Goal: Task Accomplishment & Management: Manage account settings

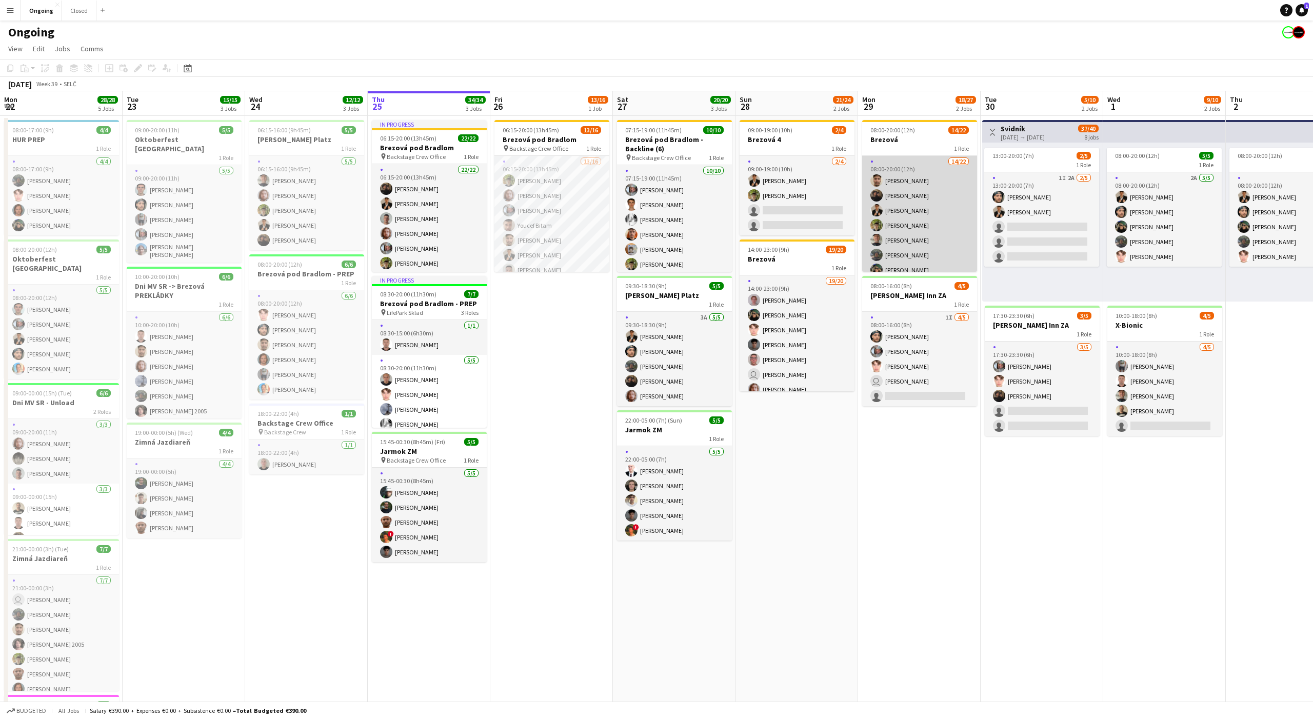
scroll to position [0, 246]
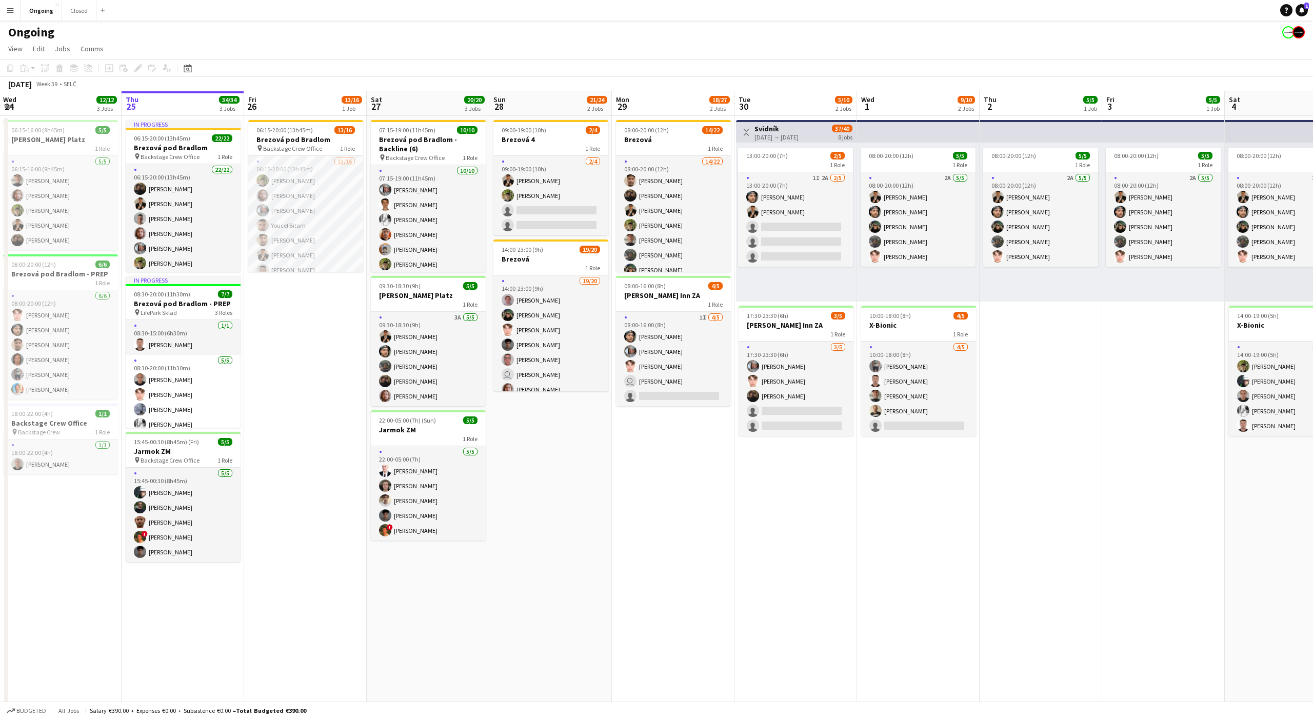
click at [313, 326] on app-date-cell "06:15-20:00 (13h45m) 13/16 Brezová pod Bradlom pin Backstage Crew Office 1 Role…" at bounding box center [305, 485] width 123 height 738
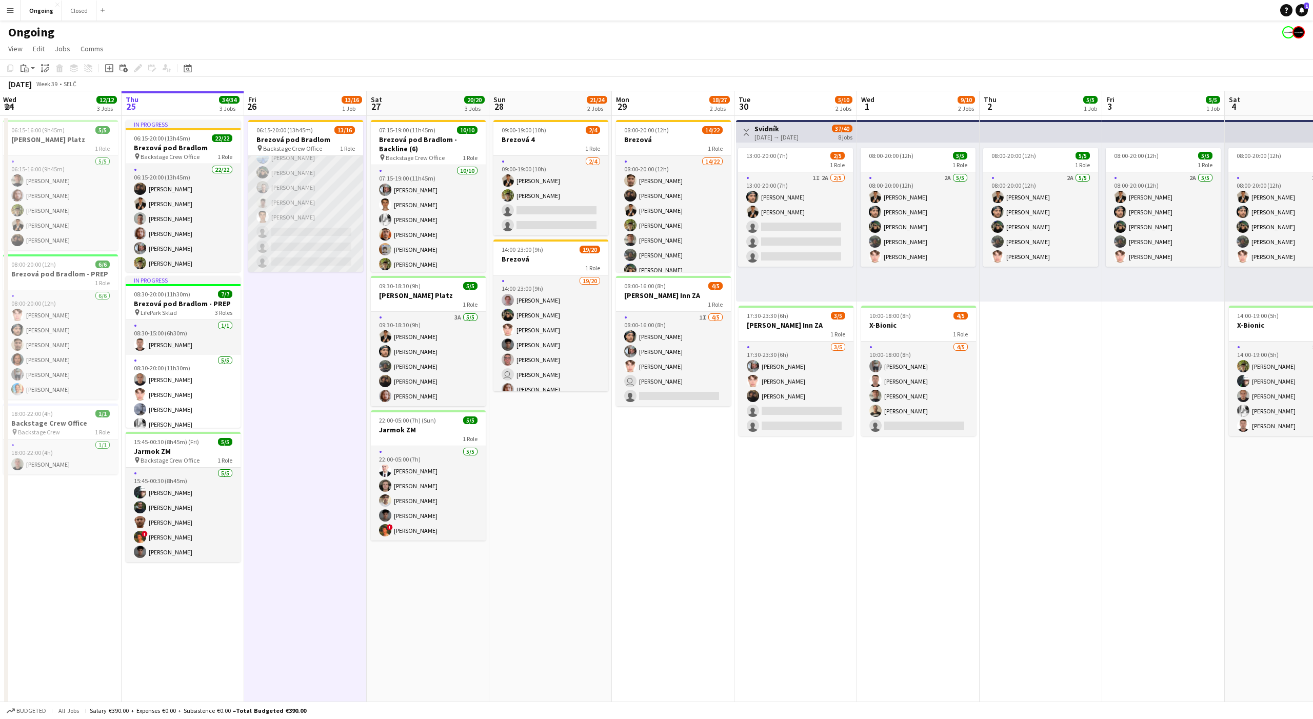
scroll to position [0, 0]
click at [295, 377] on app-date-cell "06:15-20:00 (13h45m) 13/16 Brezová pod Bradlom pin Backstage Crew Office 1 Role…" at bounding box center [305, 485] width 123 height 738
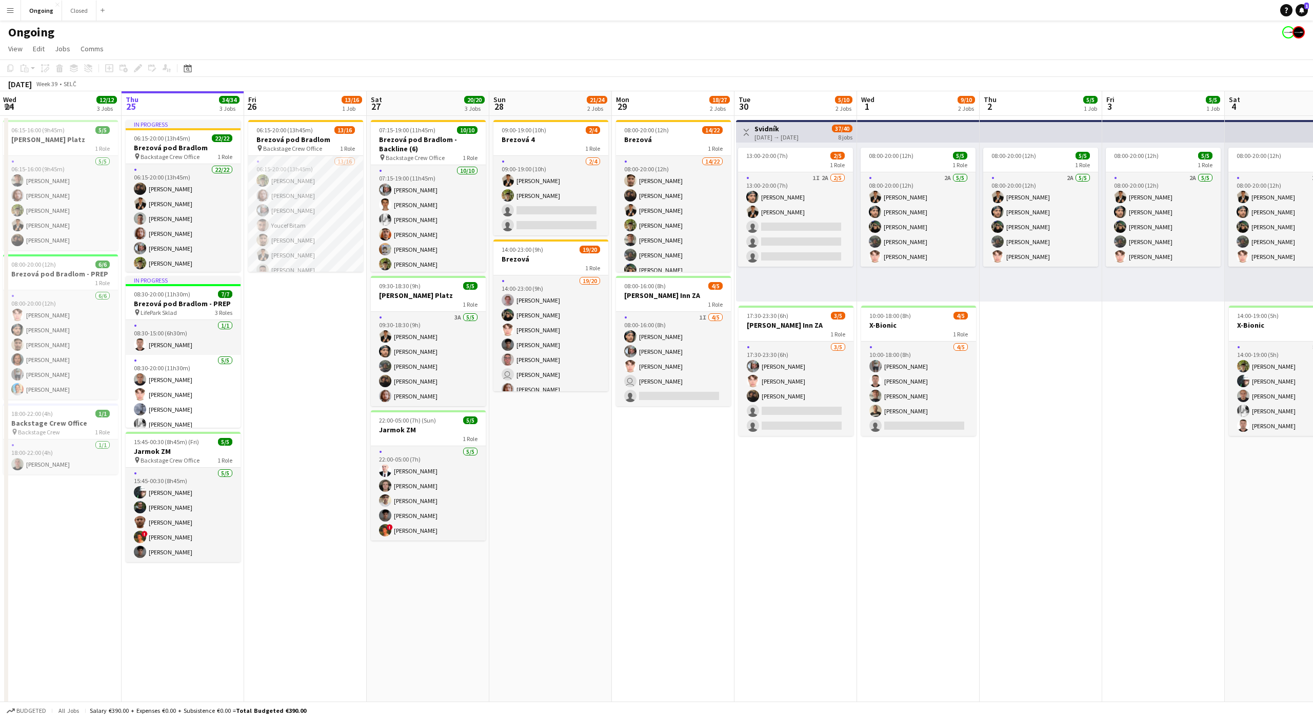
click at [295, 335] on app-date-cell "06:15-20:00 (13h45m) 13/16 Brezová pod Bradlom pin Backstage Crew Office 1 Role…" at bounding box center [305, 485] width 123 height 738
click at [193, 141] on div "06:15-20:00 (13h45m) 22/22" at bounding box center [183, 138] width 115 height 8
click at [135, 72] on div "Edit" at bounding box center [138, 68] width 12 height 12
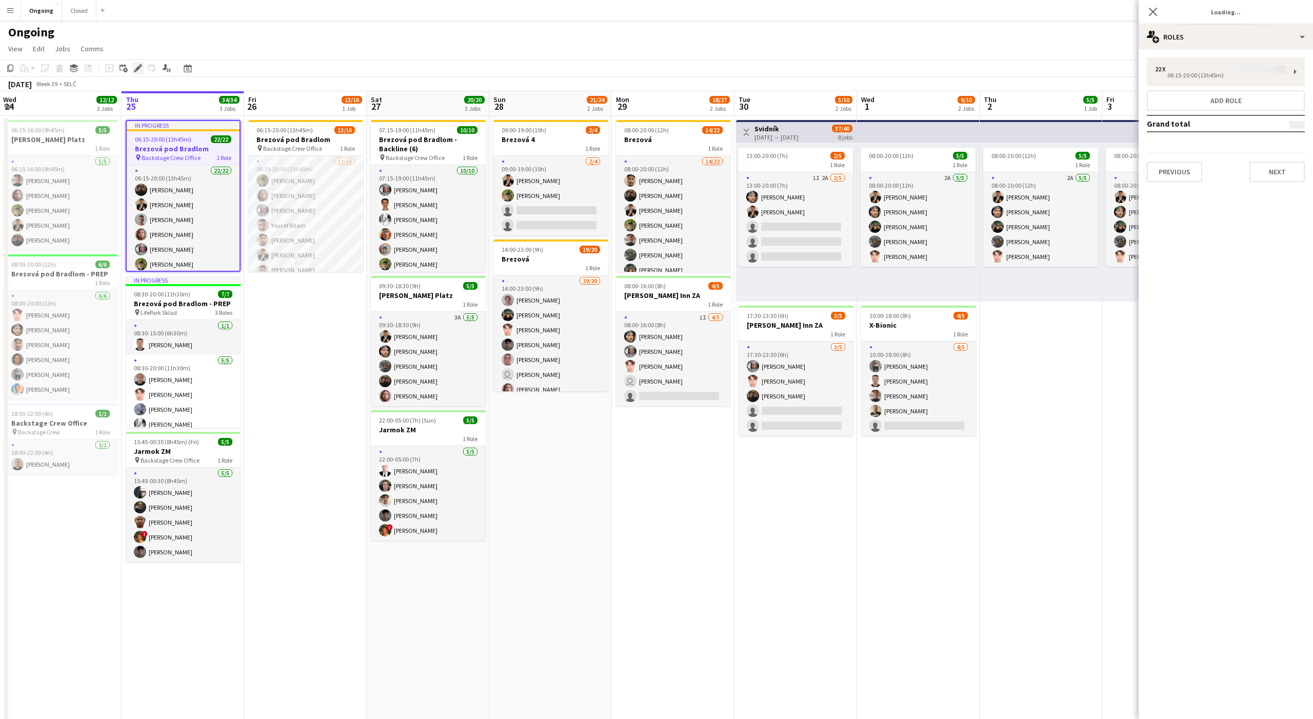
type input "**********"
click at [1218, 68] on div "22 x €0.00" at bounding box center [1220, 69] width 131 height 7
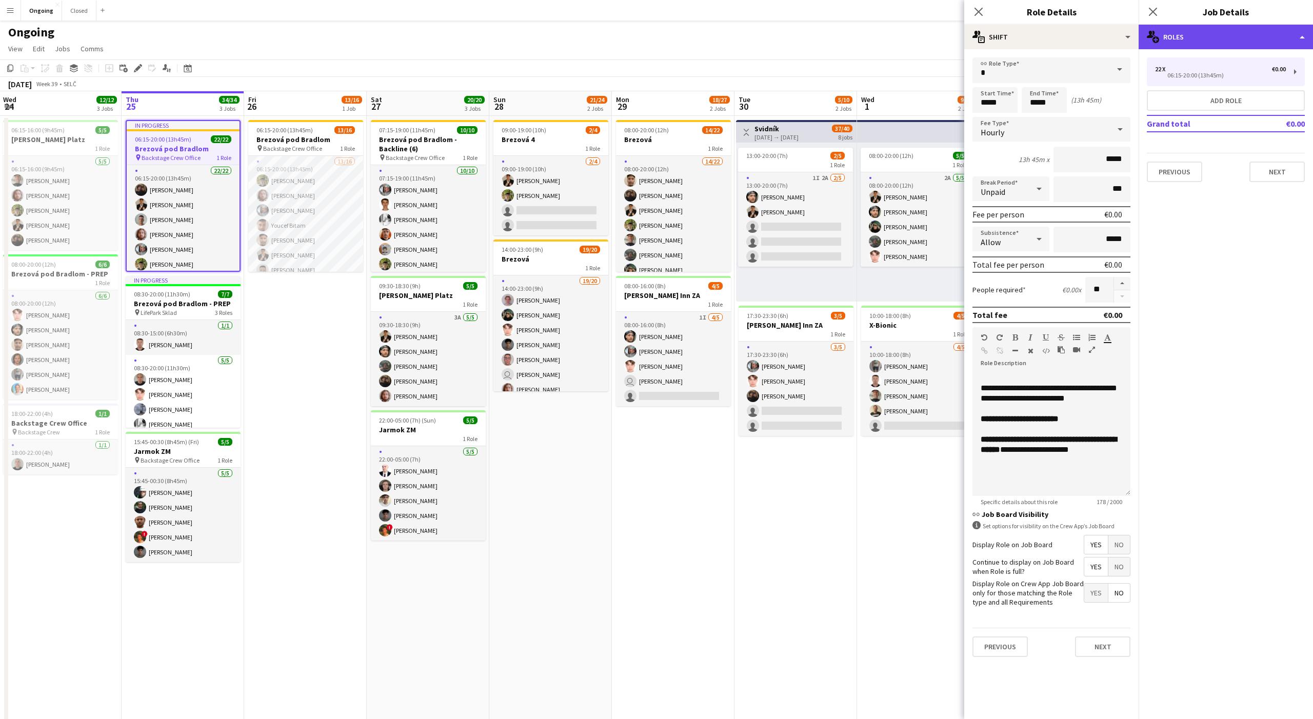
click at [1210, 46] on div "multiple-users-add Roles" at bounding box center [1225, 37] width 174 height 25
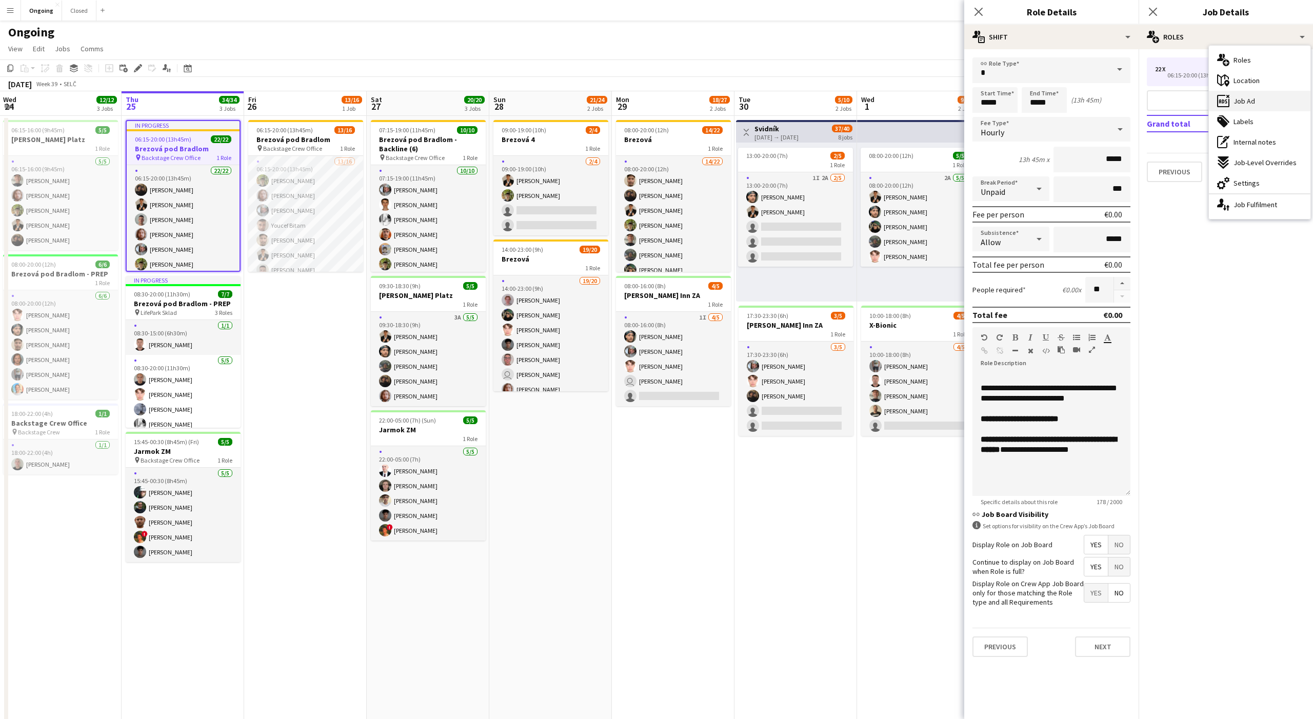
click at [1246, 95] on div "ads-window Job Ad" at bounding box center [1260, 101] width 102 height 21
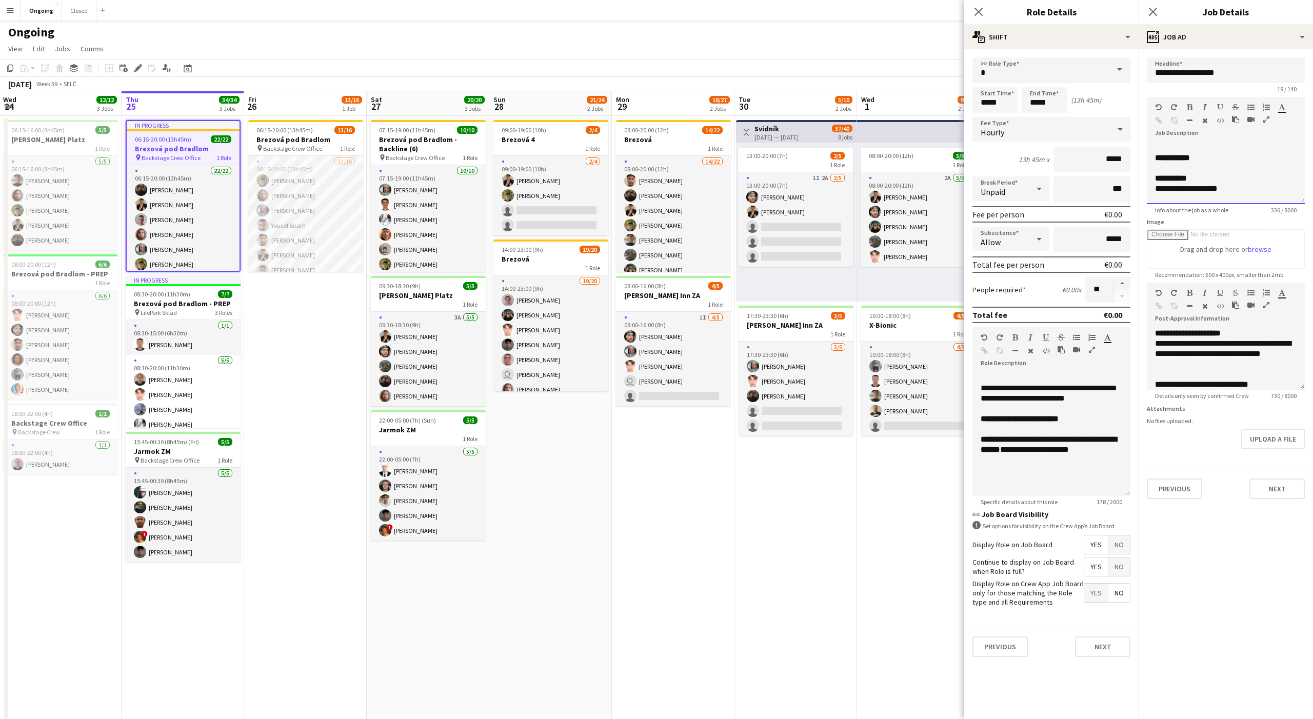
click at [1185, 147] on div at bounding box center [1226, 148] width 142 height 10
click at [1169, 139] on div "**********" at bounding box center [1226, 169] width 158 height 69
click at [1156, 145] on div at bounding box center [1226, 148] width 142 height 10
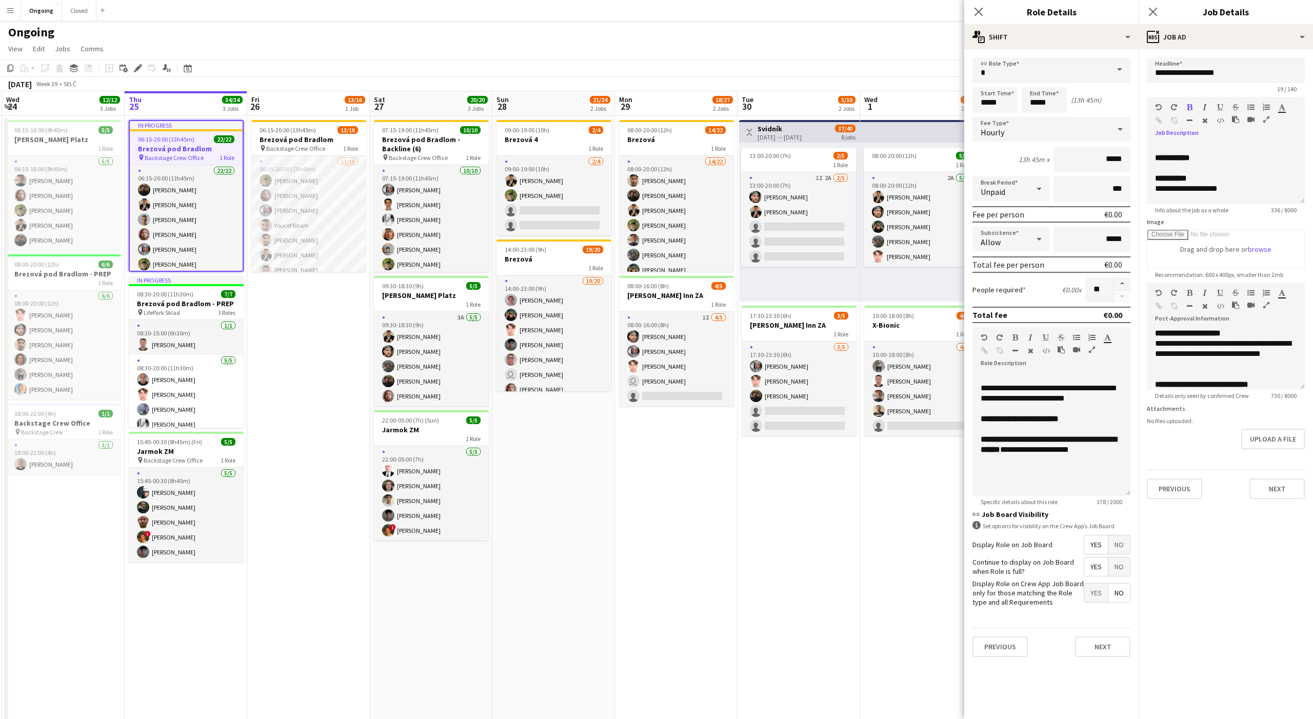
click at [796, 103] on app-board-header-date "Tue 30 5/10 2 Jobs" at bounding box center [798, 103] width 123 height 25
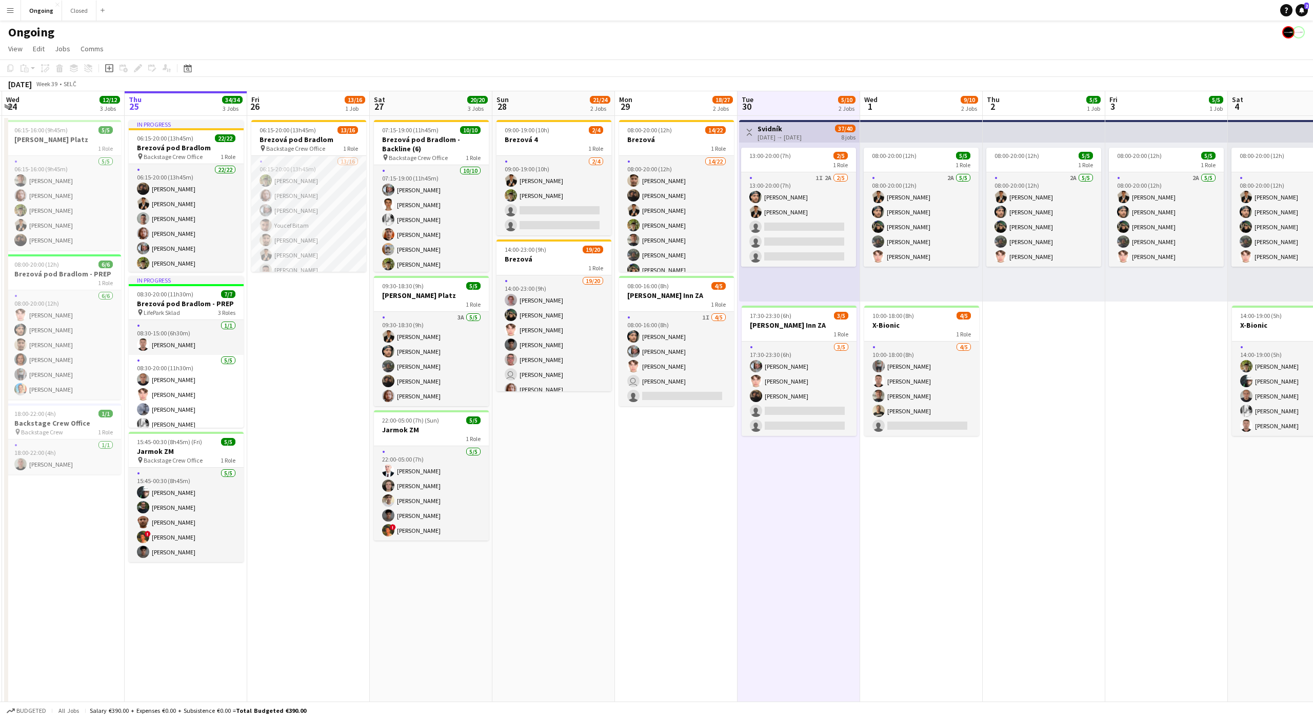
click at [796, 105] on app-board-header-date "Tue 30 5/10 2 Jobs" at bounding box center [798, 103] width 123 height 25
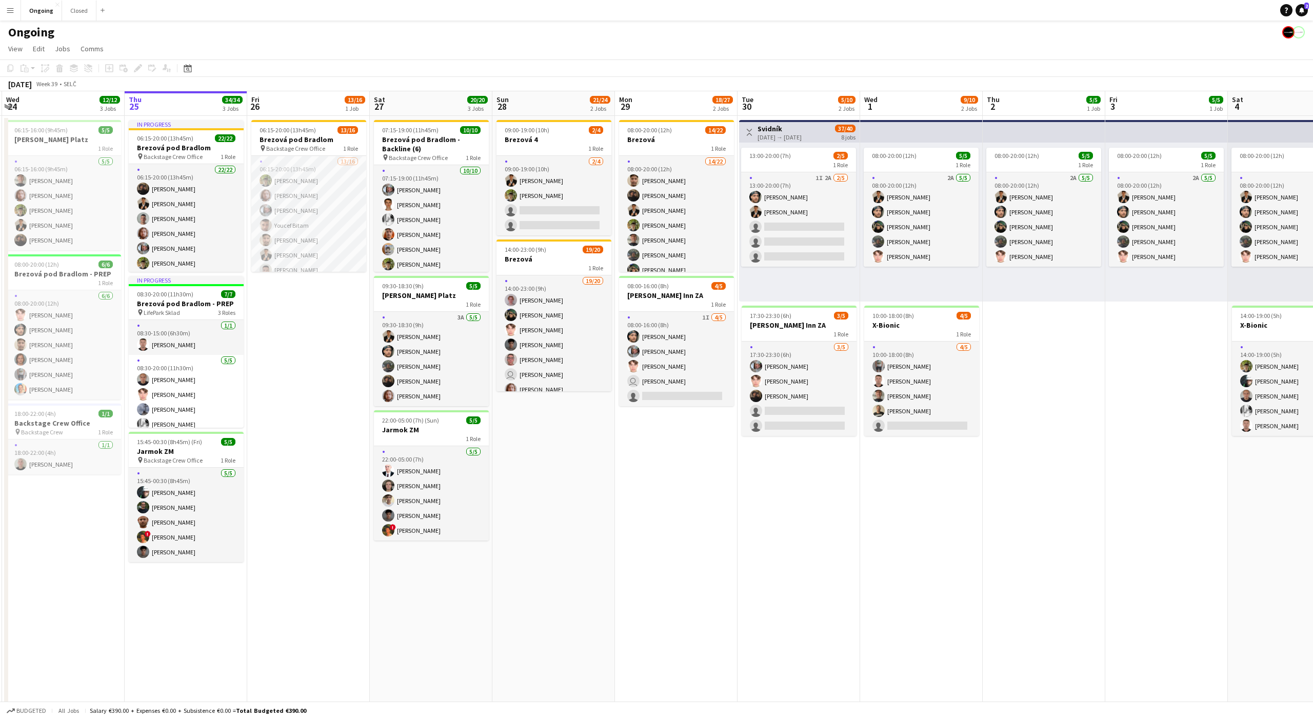
click at [798, 105] on app-board-header-date "Tue 30 5/10 2 Jobs" at bounding box center [798, 103] width 123 height 25
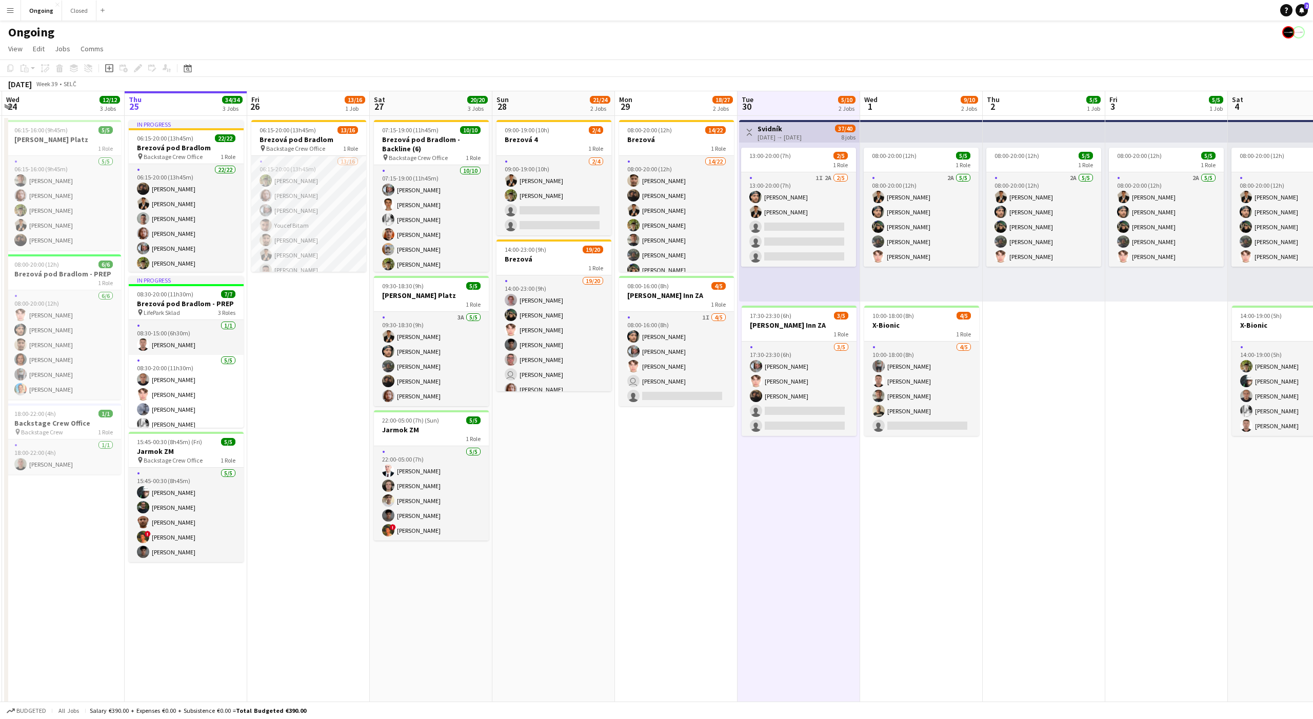
click at [798, 105] on app-board-header-date "Tue 30 5/10 2 Jobs" at bounding box center [798, 103] width 123 height 25
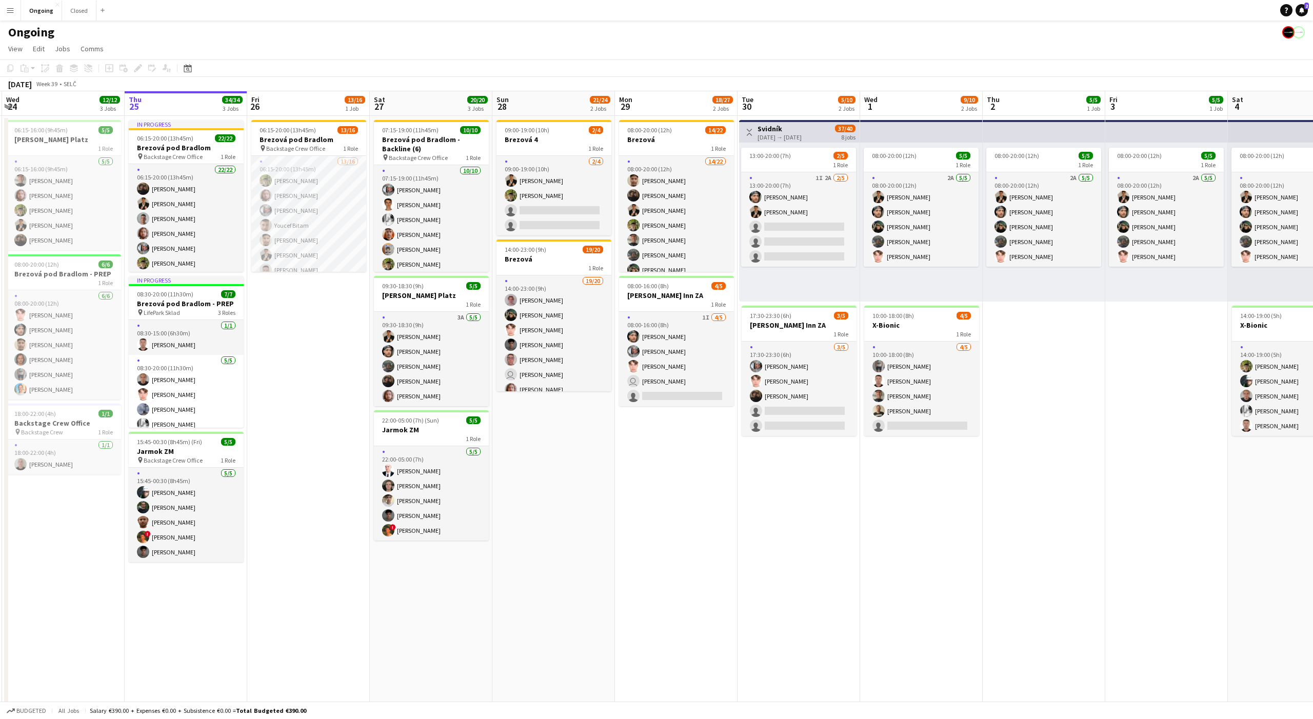
click at [798, 105] on app-board-header-date "Tue 30 5/10 2 Jobs" at bounding box center [798, 103] width 123 height 25
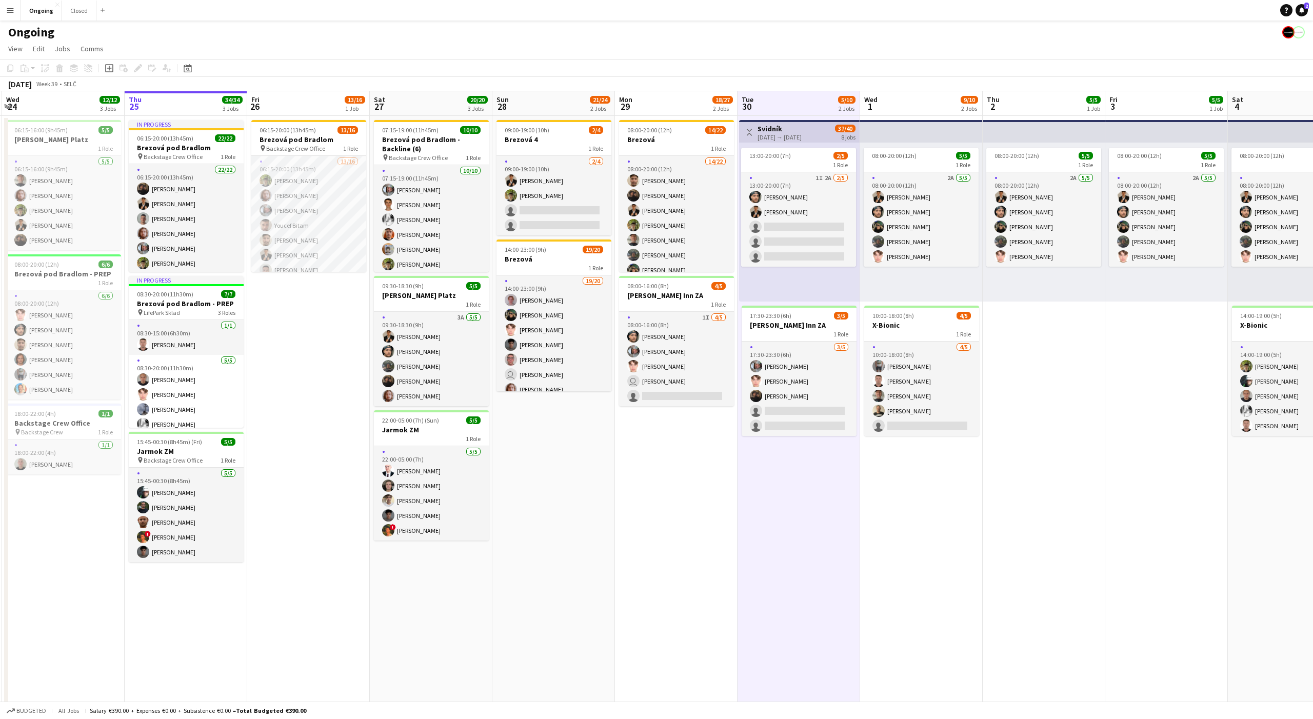
click at [798, 105] on app-board-header-date "Tue 30 5/10 2 Jobs" at bounding box center [798, 103] width 123 height 25
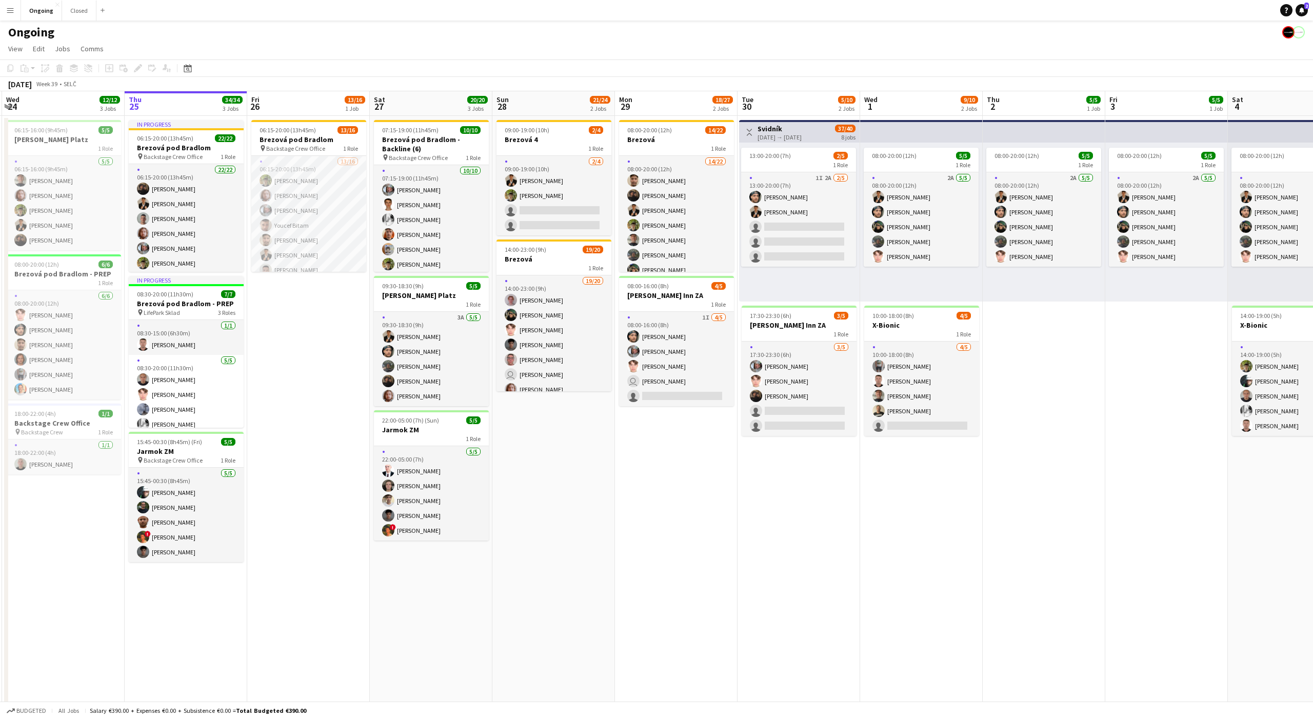
click at [798, 103] on app-board-header-date "Tue 30 5/10 2 Jobs" at bounding box center [798, 103] width 123 height 25
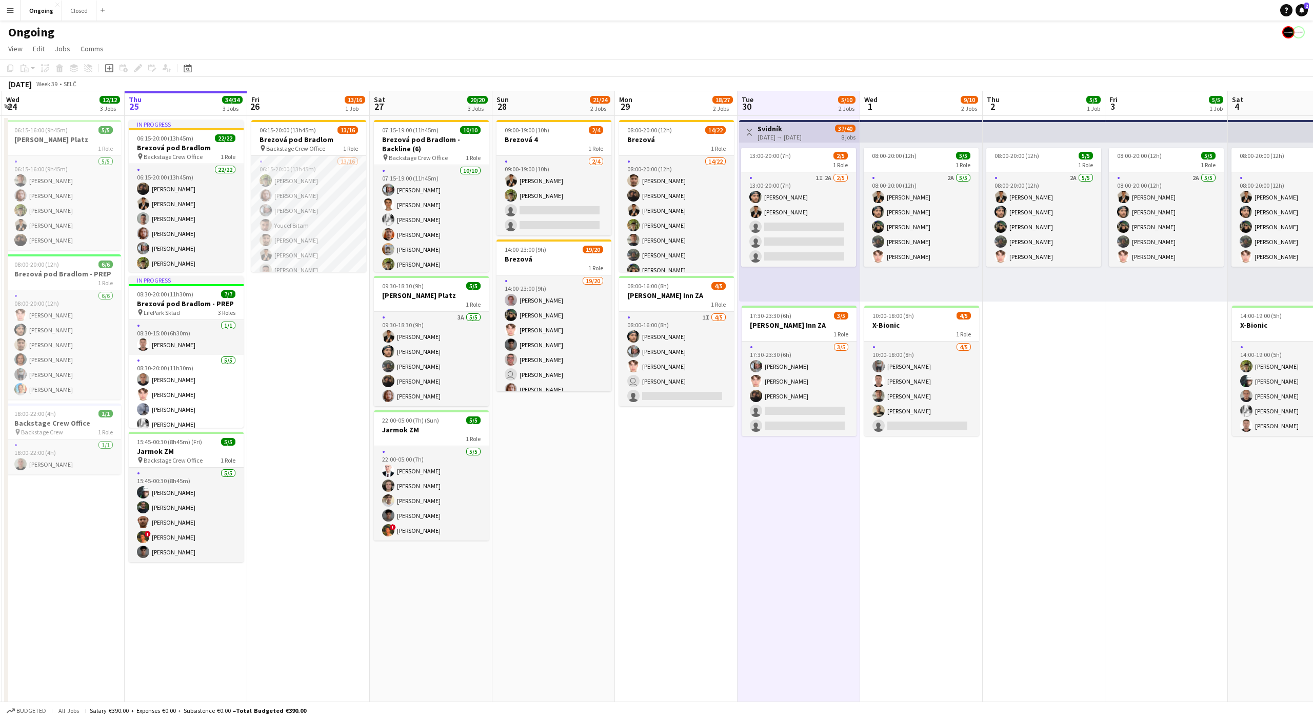
click at [798, 105] on app-board-header-date "Tue 30 5/10 2 Jobs" at bounding box center [798, 103] width 123 height 25
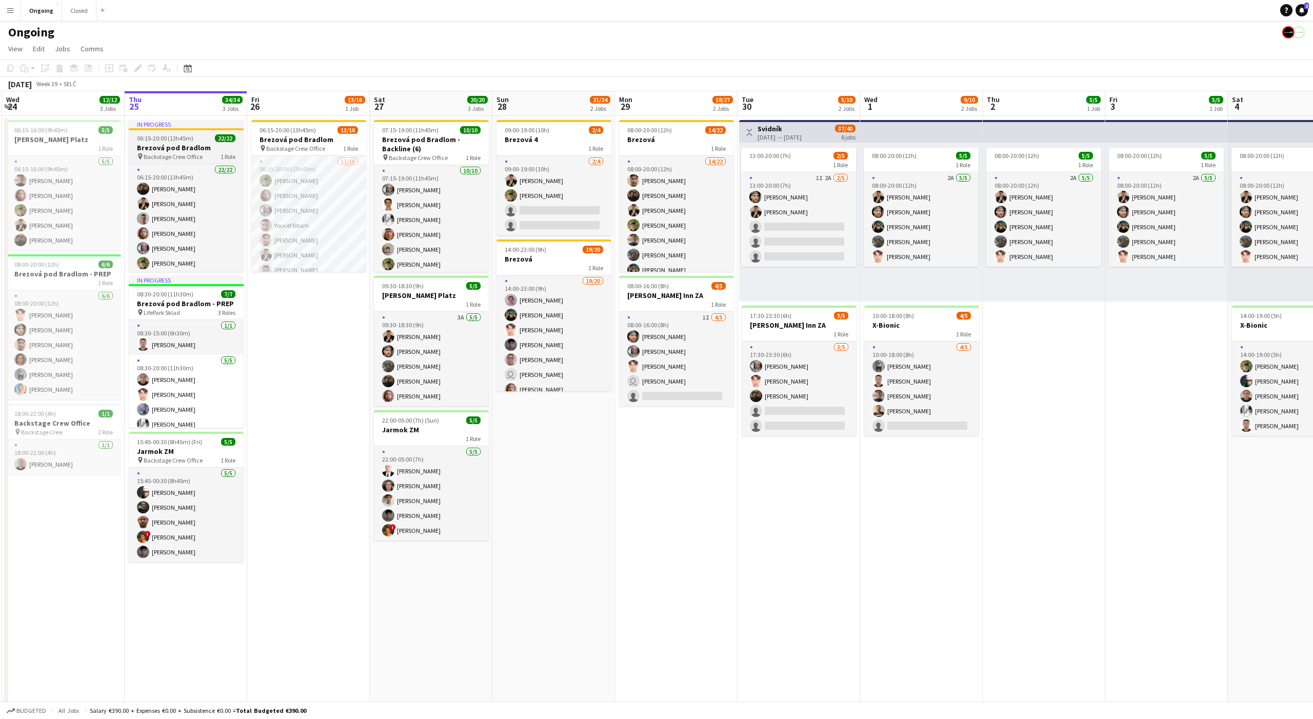
click at [215, 141] on span "22/22" at bounding box center [225, 138] width 21 height 8
click at [137, 67] on icon "Edit" at bounding box center [138, 68] width 8 height 8
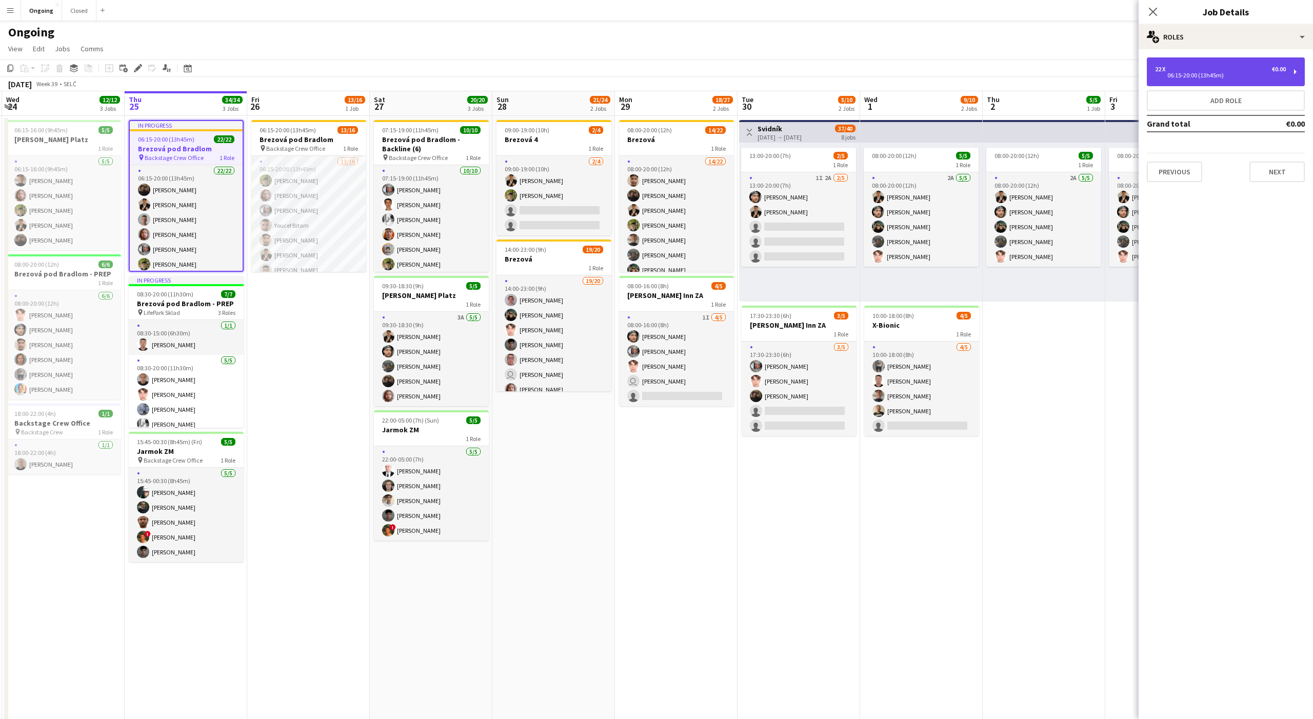
click at [1180, 81] on div "22 x €0.00 06:15-20:00 (13h45m)" at bounding box center [1226, 71] width 158 height 29
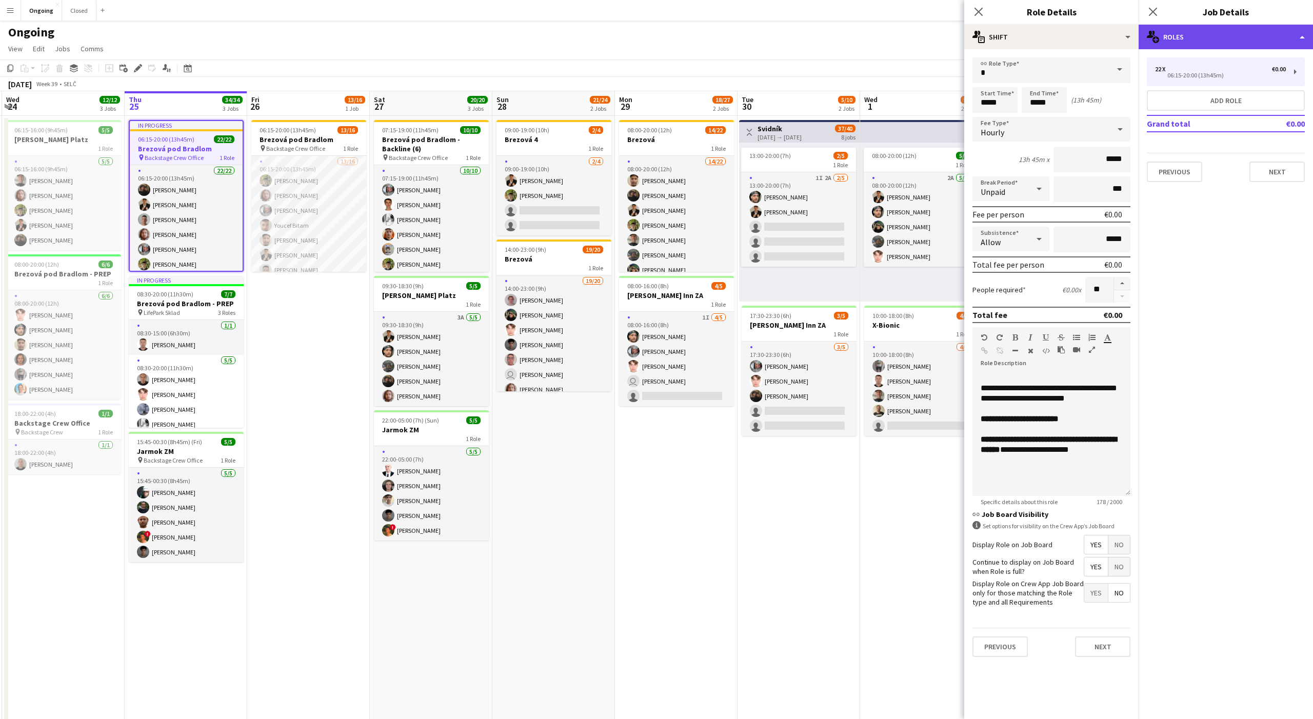
click at [1213, 43] on div "multiple-users-add Roles" at bounding box center [1225, 37] width 174 height 25
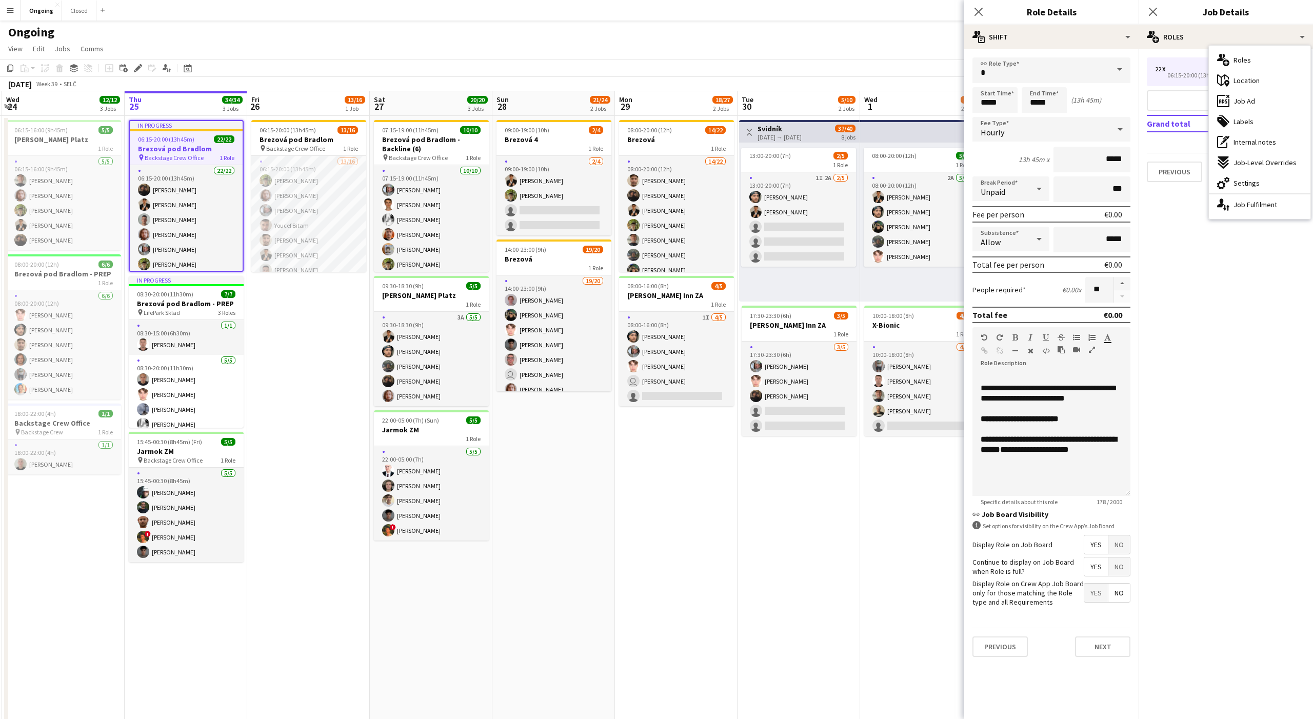
click at [1167, 260] on mat-expansion-panel "pencil3 General details 22 x €0.00 06:15-20:00 (13h45m) Add role Grand total €0…" at bounding box center [1225, 384] width 174 height 670
click at [1200, 207] on mat-expansion-panel "pencil3 General details 22 x €0.00 06:15-20:00 (13h45m) Add role Grand total €0…" at bounding box center [1225, 384] width 174 height 670
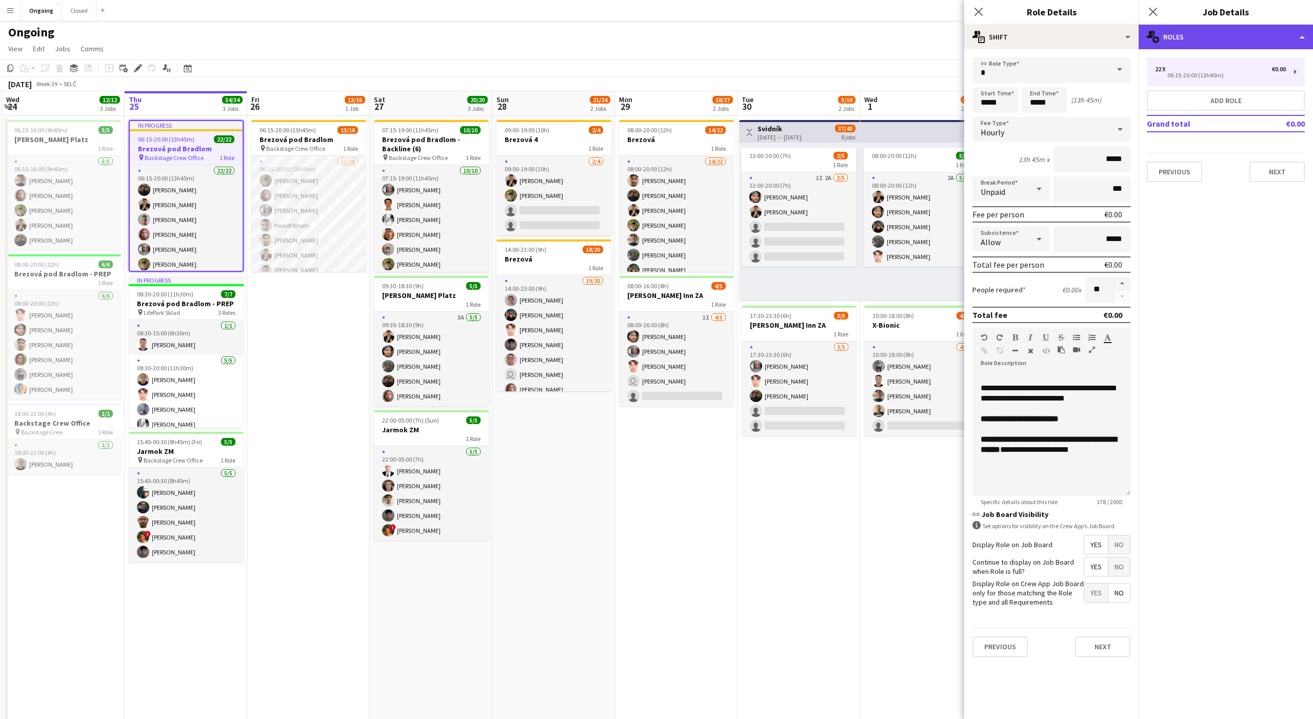
click at [1176, 41] on div "multiple-users-add Roles" at bounding box center [1225, 37] width 174 height 25
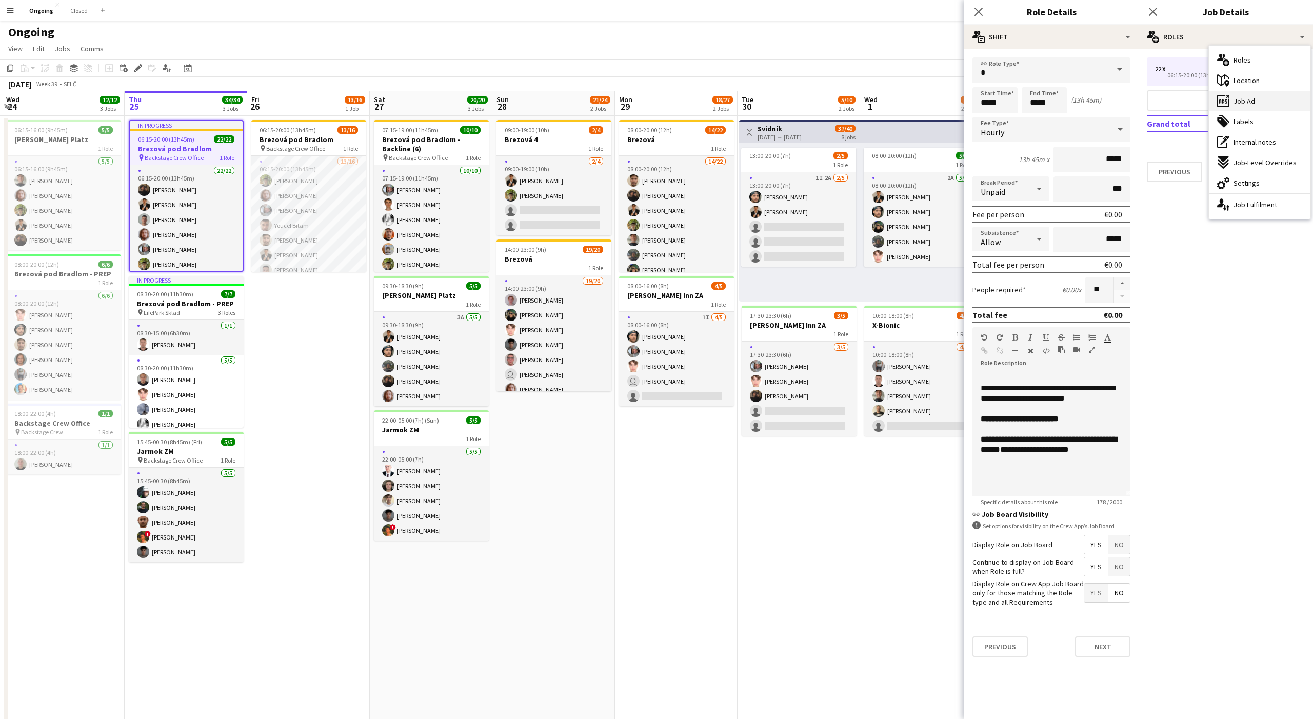
click at [1244, 102] on span "Job Ad" at bounding box center [1244, 100] width 22 height 9
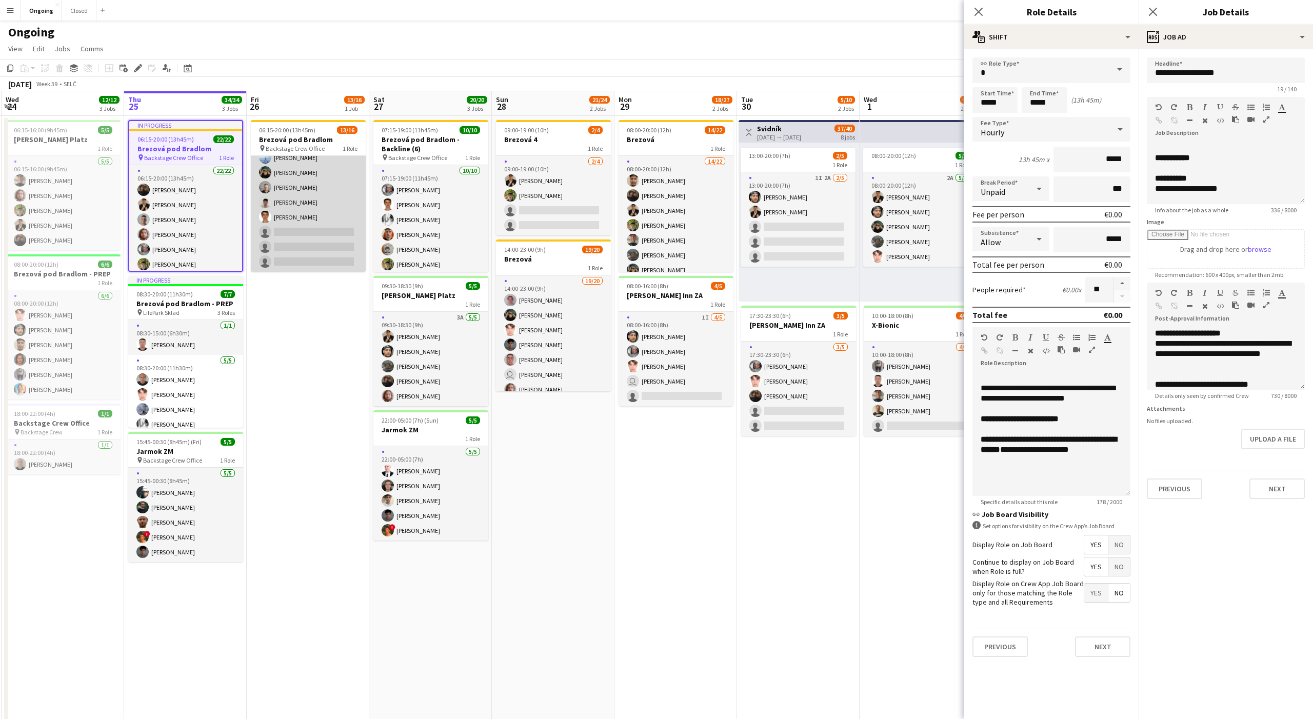
scroll to position [0, 0]
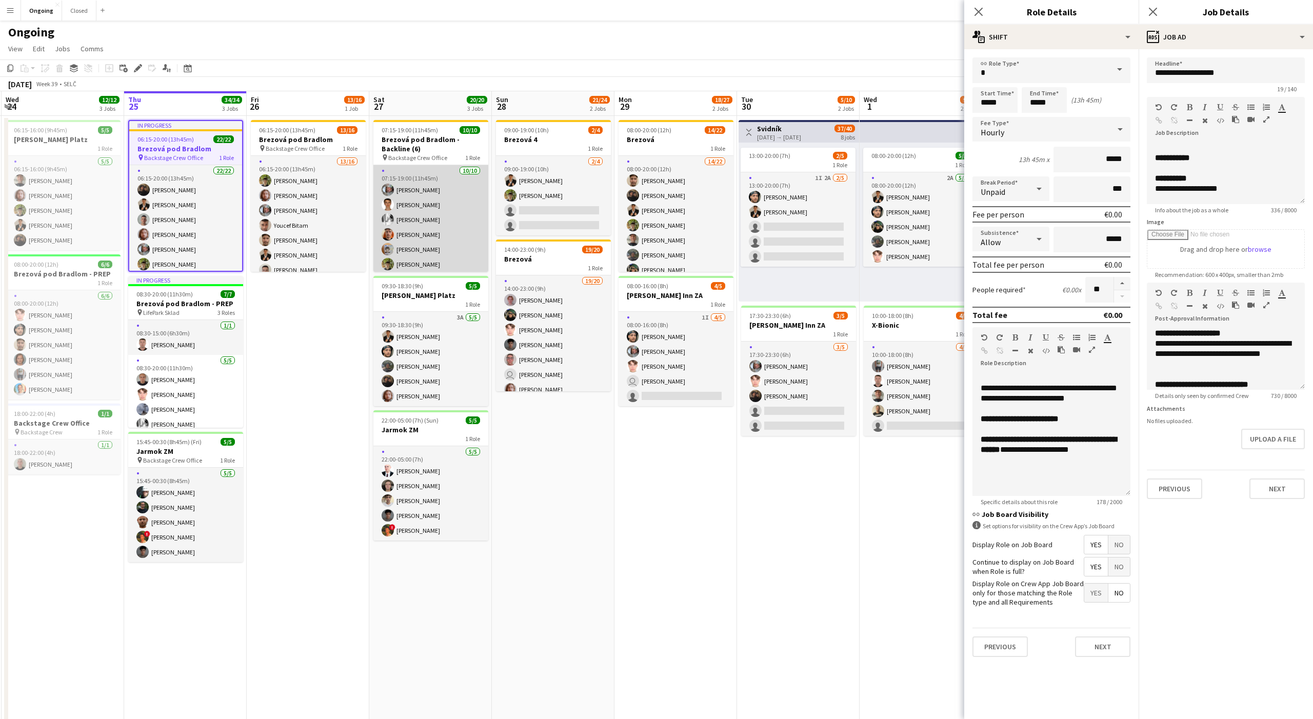
click at [416, 199] on app-card-role "[DATE] 07:15-19:00 (11h45m) [PERSON_NAME] [PERSON_NAME] [PERSON_NAME] [PERSON_N…" at bounding box center [430, 249] width 115 height 169
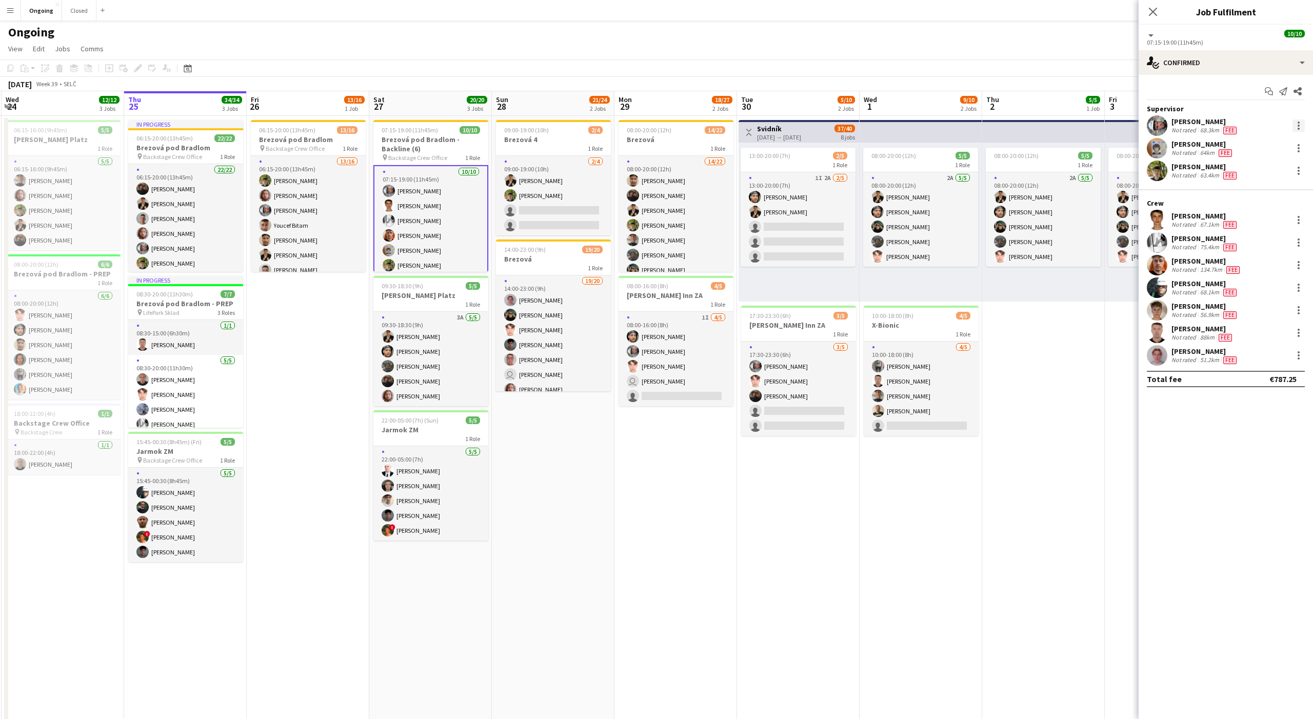
click at [1295, 127] on div at bounding box center [1298, 125] width 12 height 12
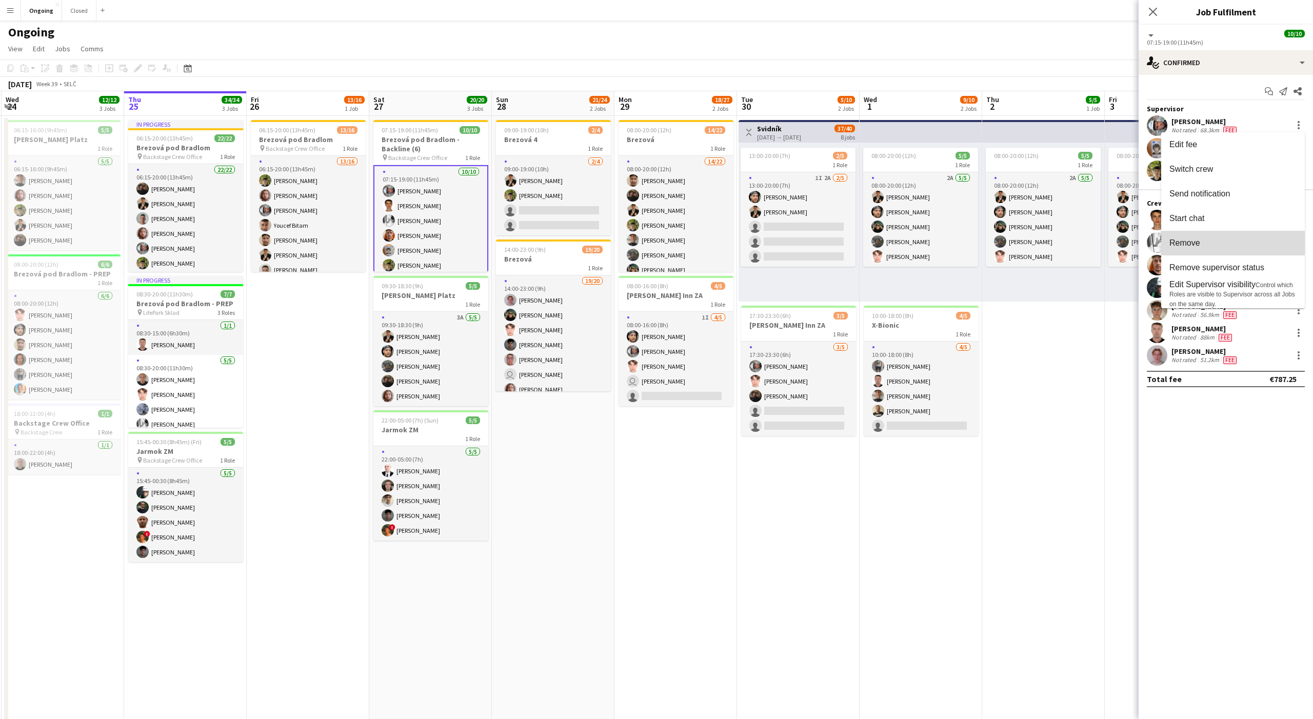
click at [1230, 243] on span "Remove" at bounding box center [1232, 242] width 127 height 9
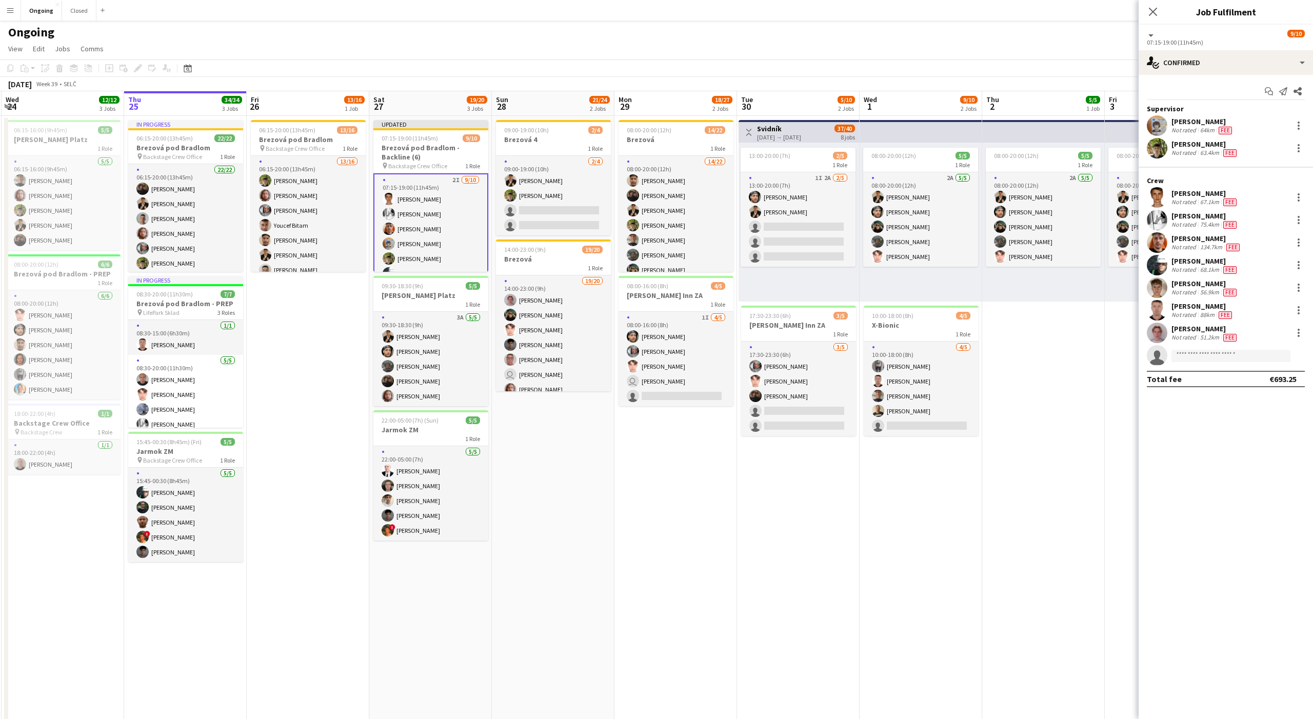
click at [932, 70] on app-toolbar "Copy Paste Paste Command V Paste with crew Command Shift V Paste linked Job [GE…" at bounding box center [656, 67] width 1313 height 17
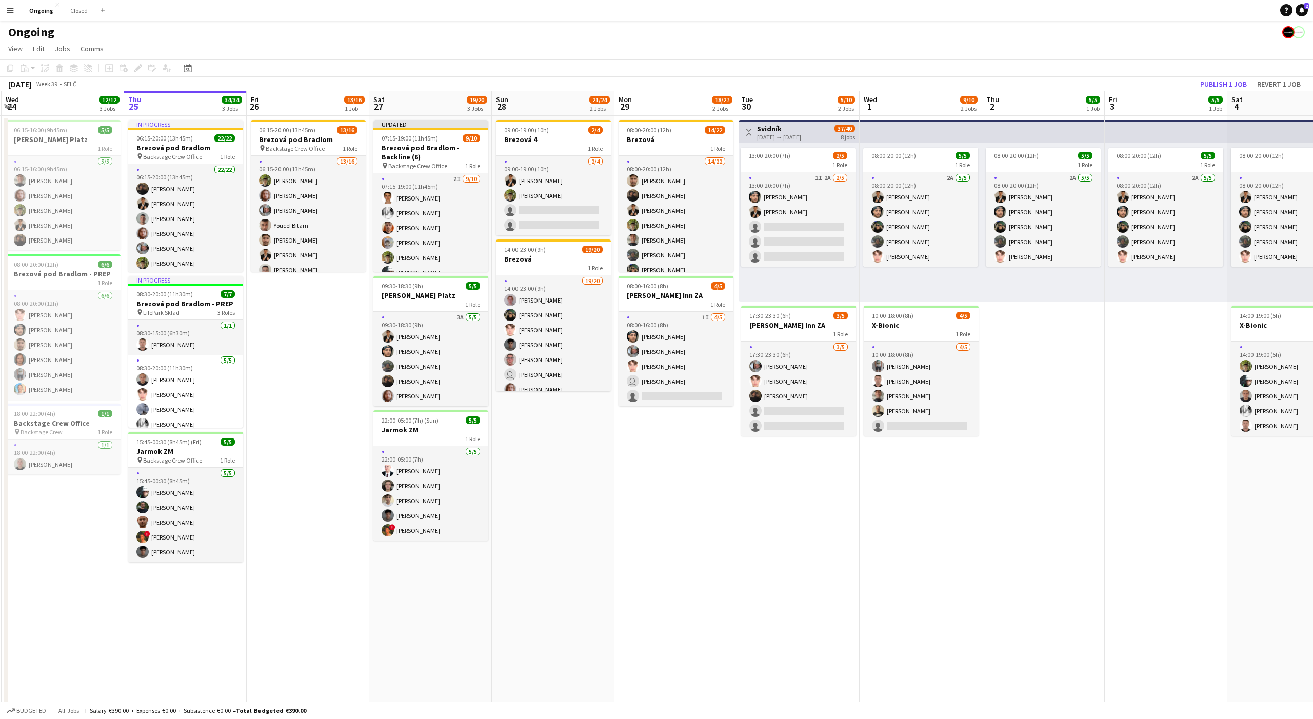
click at [1126, 35] on div "Ongoing" at bounding box center [656, 30] width 1313 height 19
click at [1222, 81] on button "Publish 1 job" at bounding box center [1223, 83] width 55 height 13
click at [301, 294] on app-date-cell "06:15-20:00 (13h45m) 13/16 Brezová pod Bradlom pin Backstage Crew Office 1 Role…" at bounding box center [308, 485] width 123 height 738
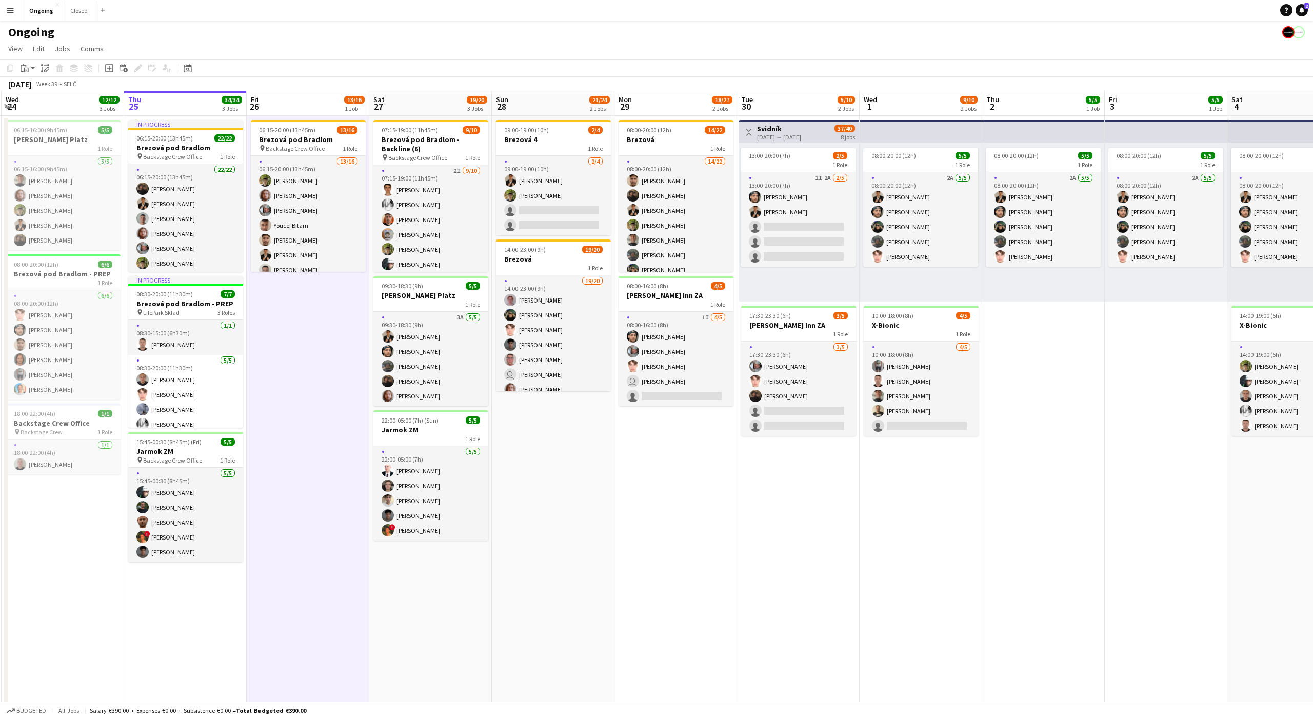
click at [301, 294] on app-date-cell "06:15-20:00 (13h45m) 13/16 Brezová pod Bradlom pin Backstage Crew Office 1 Role…" at bounding box center [308, 485] width 123 height 738
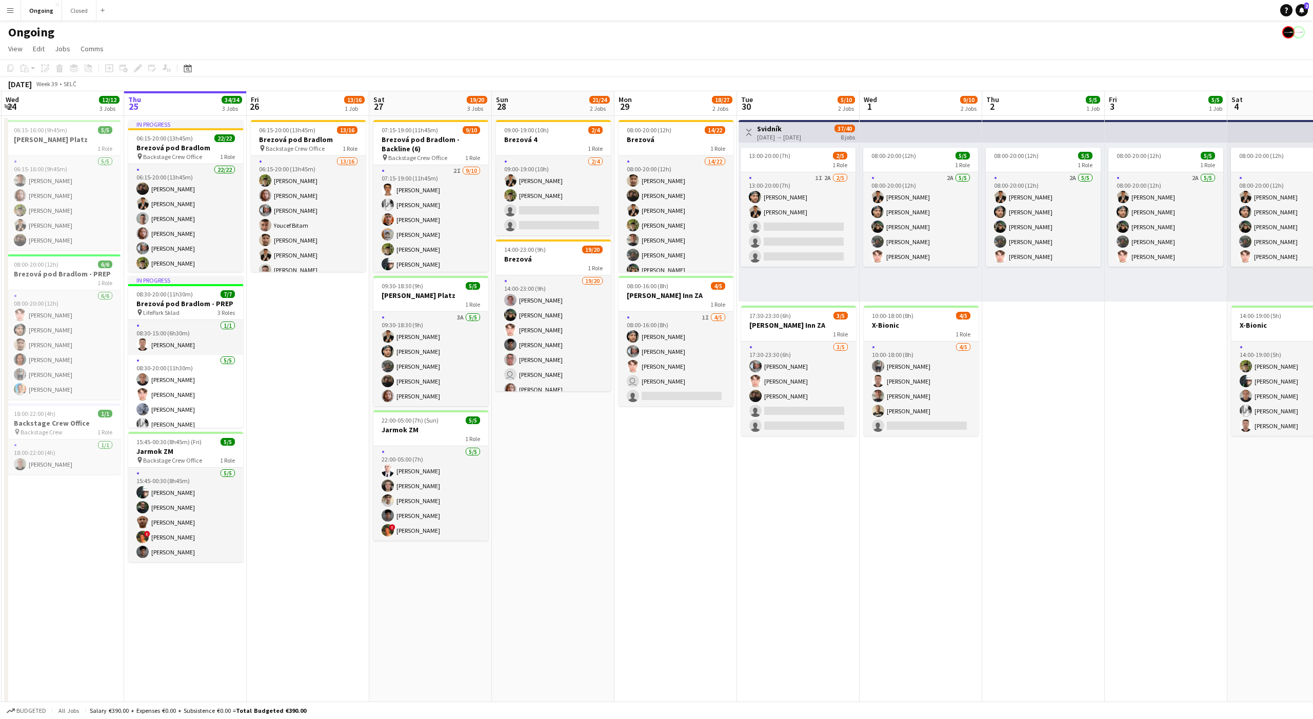
click at [303, 298] on app-date-cell "06:15-20:00 (13h45m) 13/16 Brezová pod Bradlom pin Backstage Crew Office 1 Role…" at bounding box center [308, 485] width 123 height 738
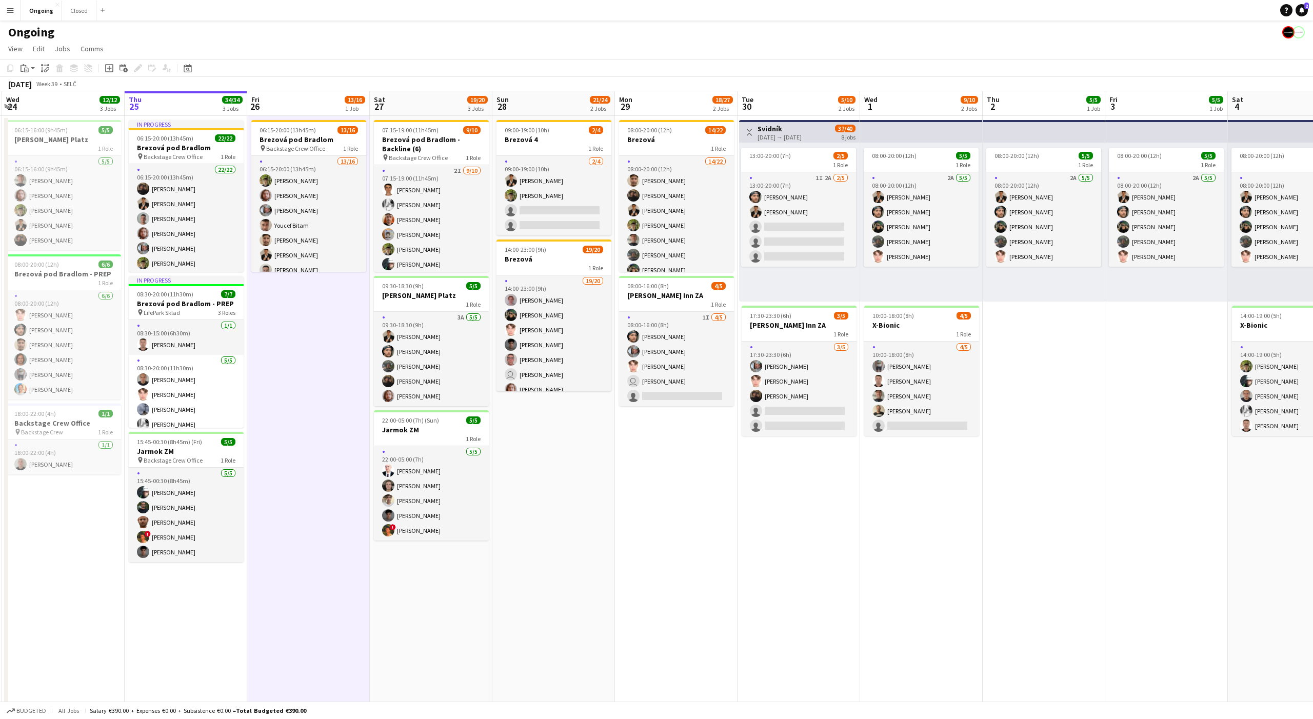
click at [303, 297] on app-date-cell "06:15-20:00 (13h45m) 13/16 Brezová pod Bradlom pin Backstage Crew Office 1 Role…" at bounding box center [308, 485] width 123 height 738
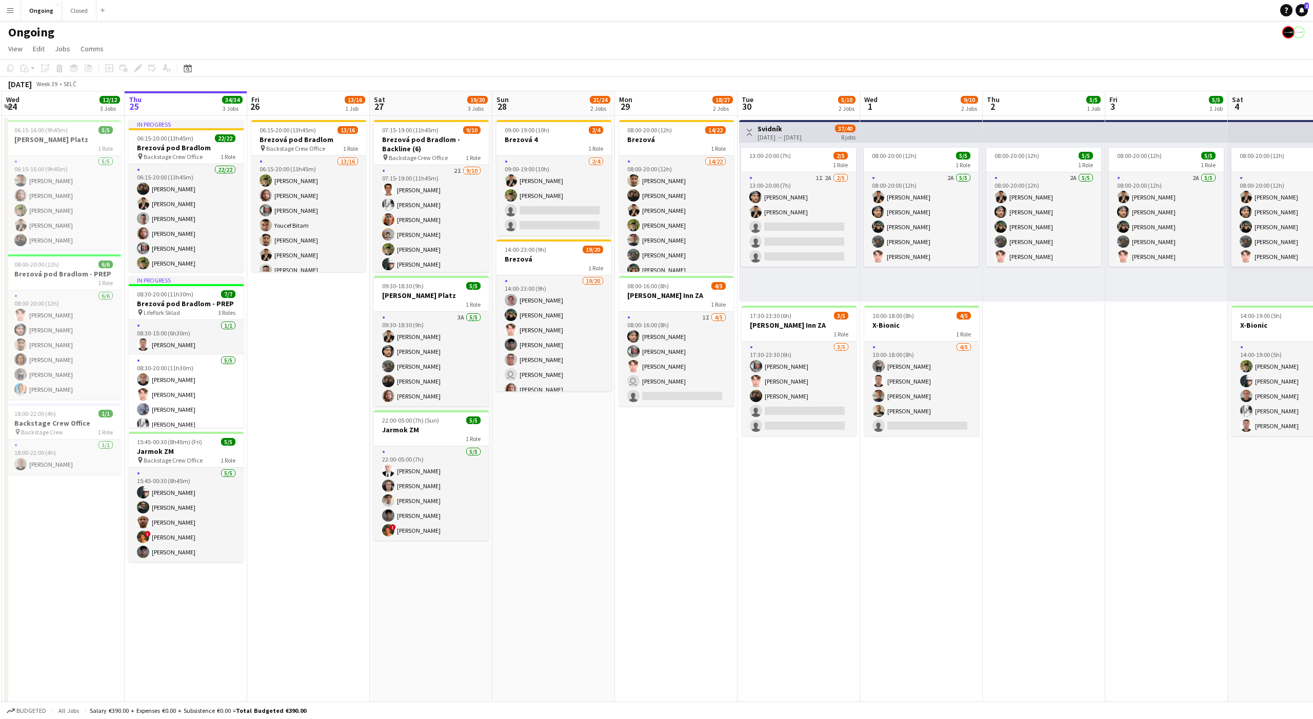
click at [304, 297] on app-date-cell "06:15-20:00 (13h45m) 13/16 Brezová pod Bradlom pin Backstage Crew Office 1 Role…" at bounding box center [308, 485] width 123 height 738
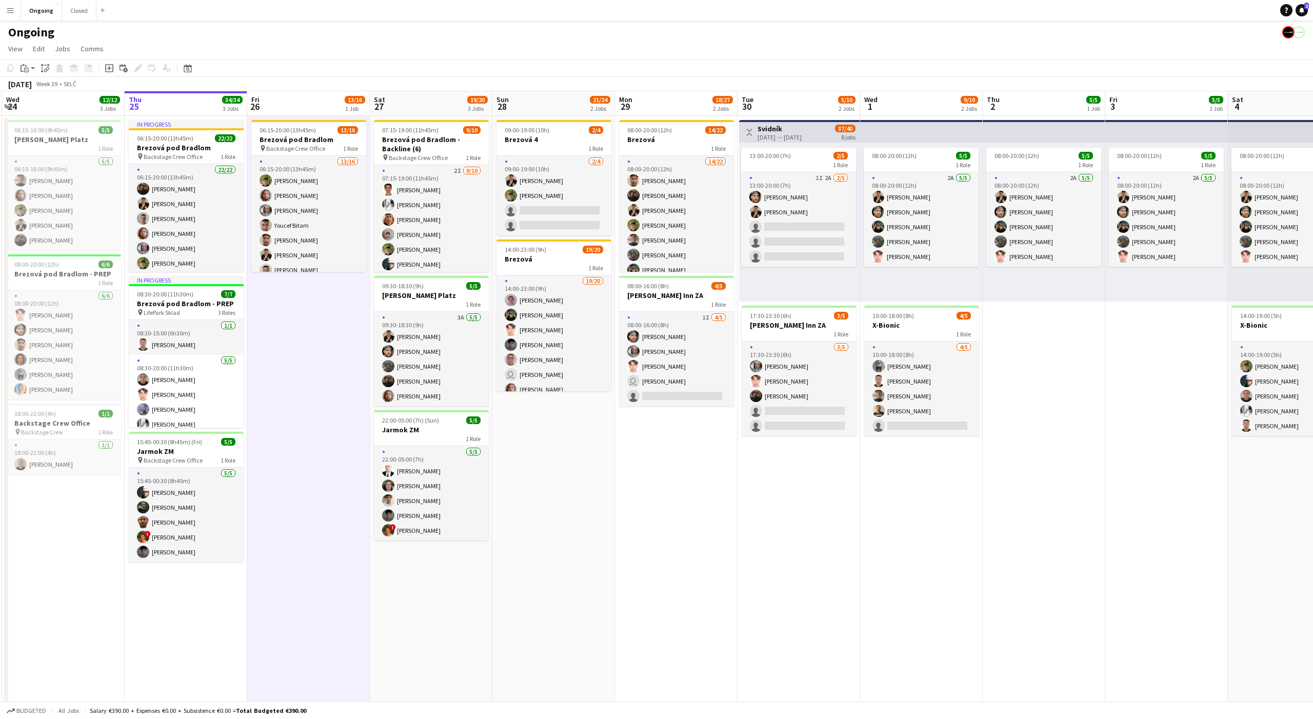
click at [304, 297] on app-date-cell "06:15-20:00 (13h45m) 13/16 Brezová pod Bradlom pin Backstage Crew Office 1 Role…" at bounding box center [308, 485] width 123 height 738
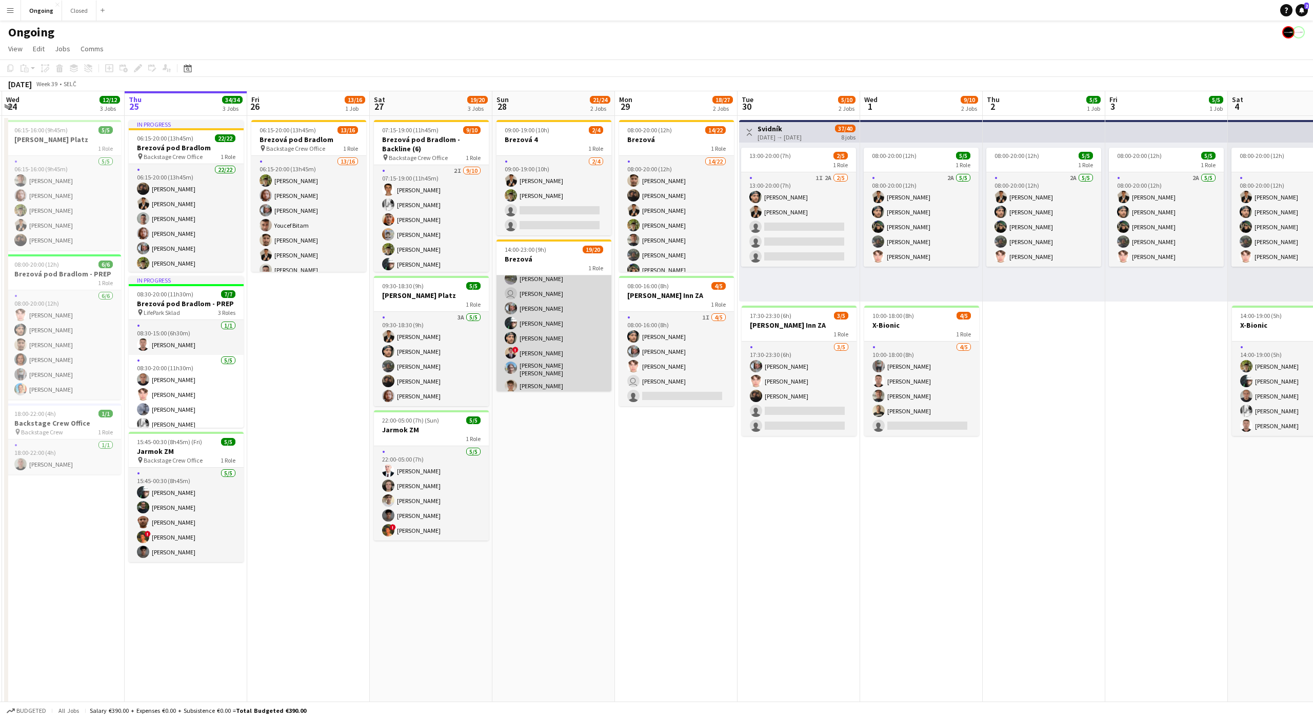
click at [559, 318] on app-card-role "19/20 14:00-23:00 (9h) [PERSON_NAME] [PERSON_NAME] [PERSON_NAME] [PERSON_NAME] …" at bounding box center [553, 310] width 115 height 320
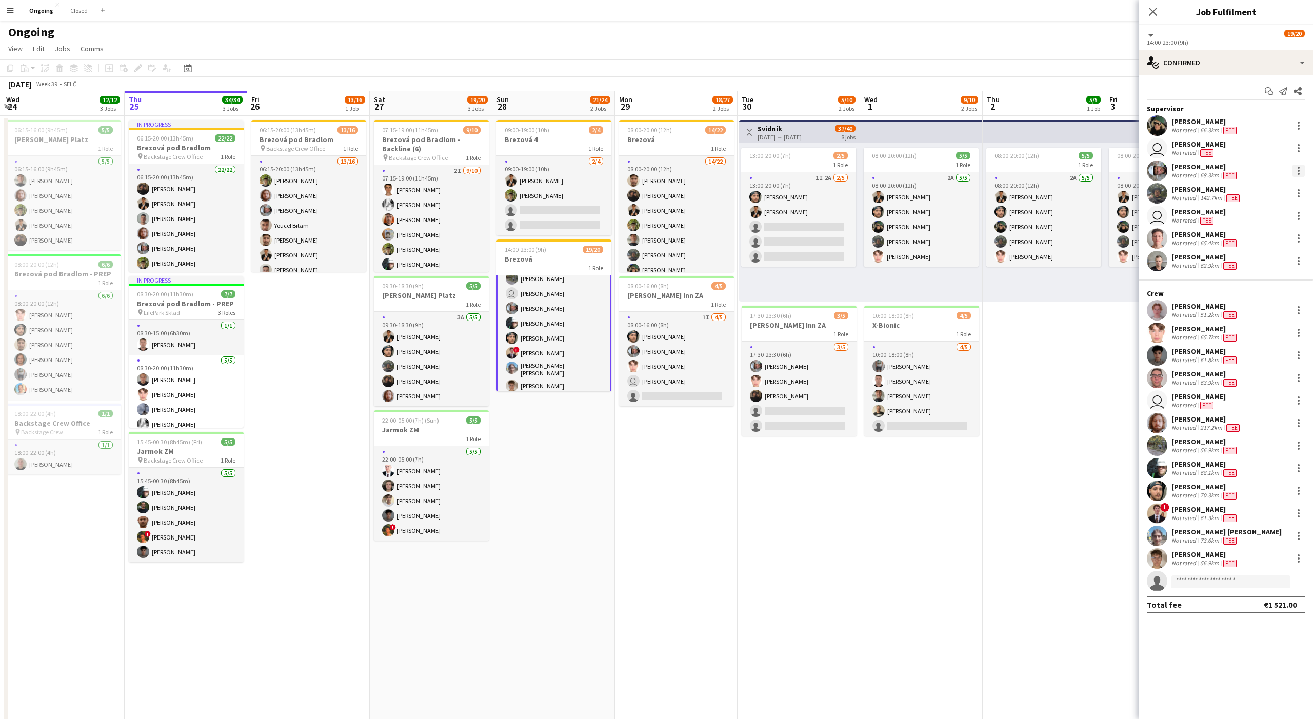
click at [1296, 170] on div at bounding box center [1298, 171] width 12 height 12
click at [1245, 191] on span "Edit fee" at bounding box center [1232, 189] width 127 height 9
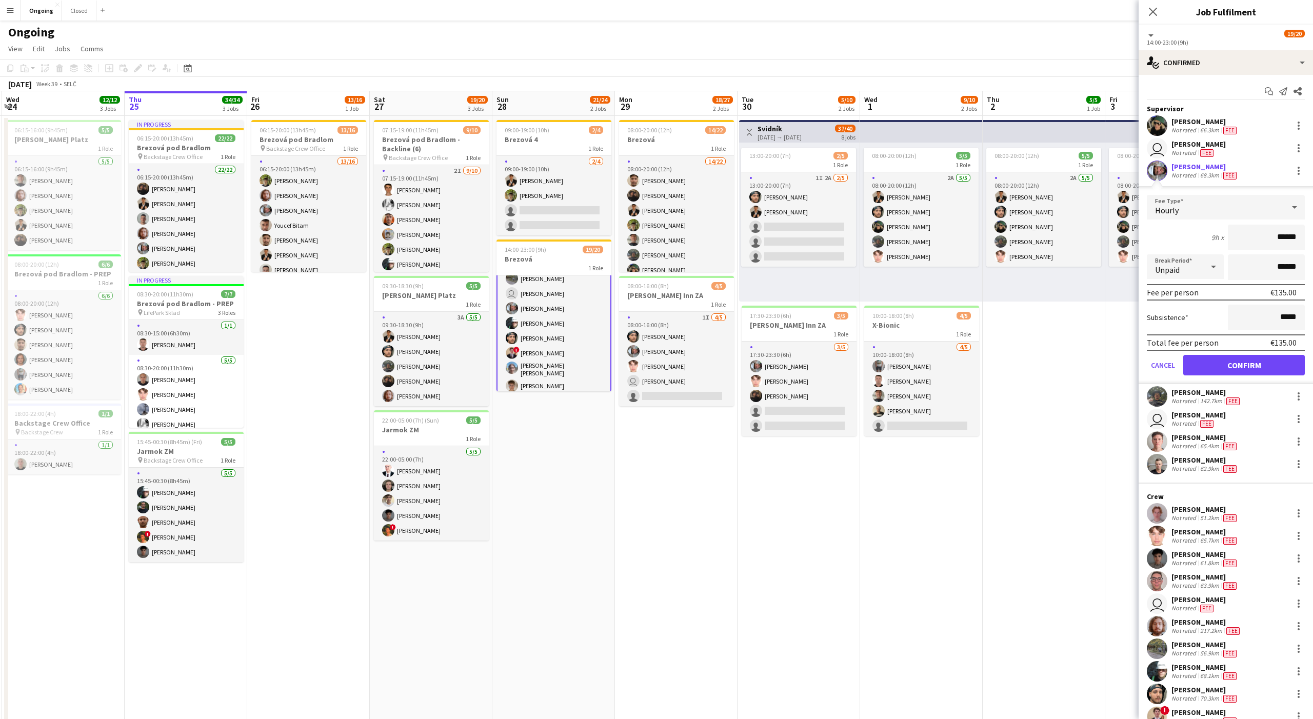
click at [1072, 365] on app-date-cell "08:00-20:00 (12h) 5/5 1 Role 2A [DATE] 08:00-20:00 (12h) [PERSON_NAME] [PERSON_…" at bounding box center [1044, 485] width 123 height 738
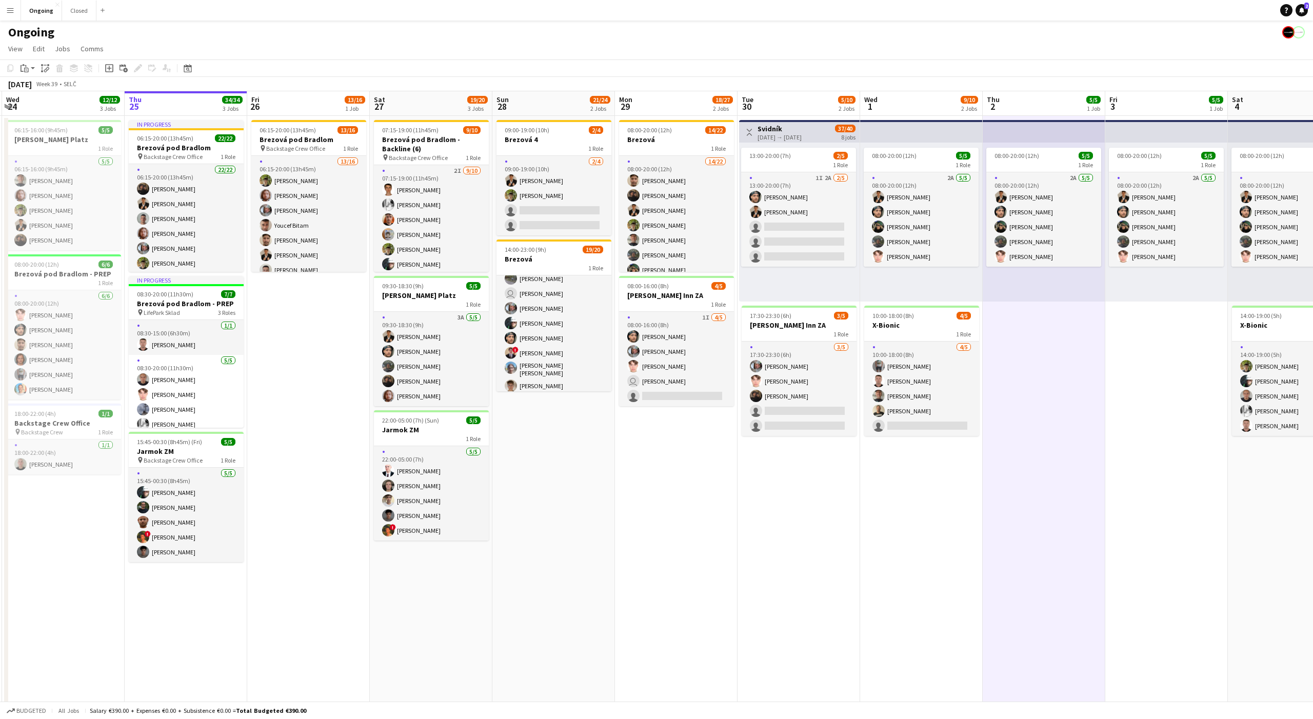
click at [550, 423] on app-date-cell "09:00-19:00 (10h) 2/4 Brezová 4 1 Role [DATE] 09:00-19:00 (10h) [PERSON_NAME] […" at bounding box center [553, 485] width 123 height 738
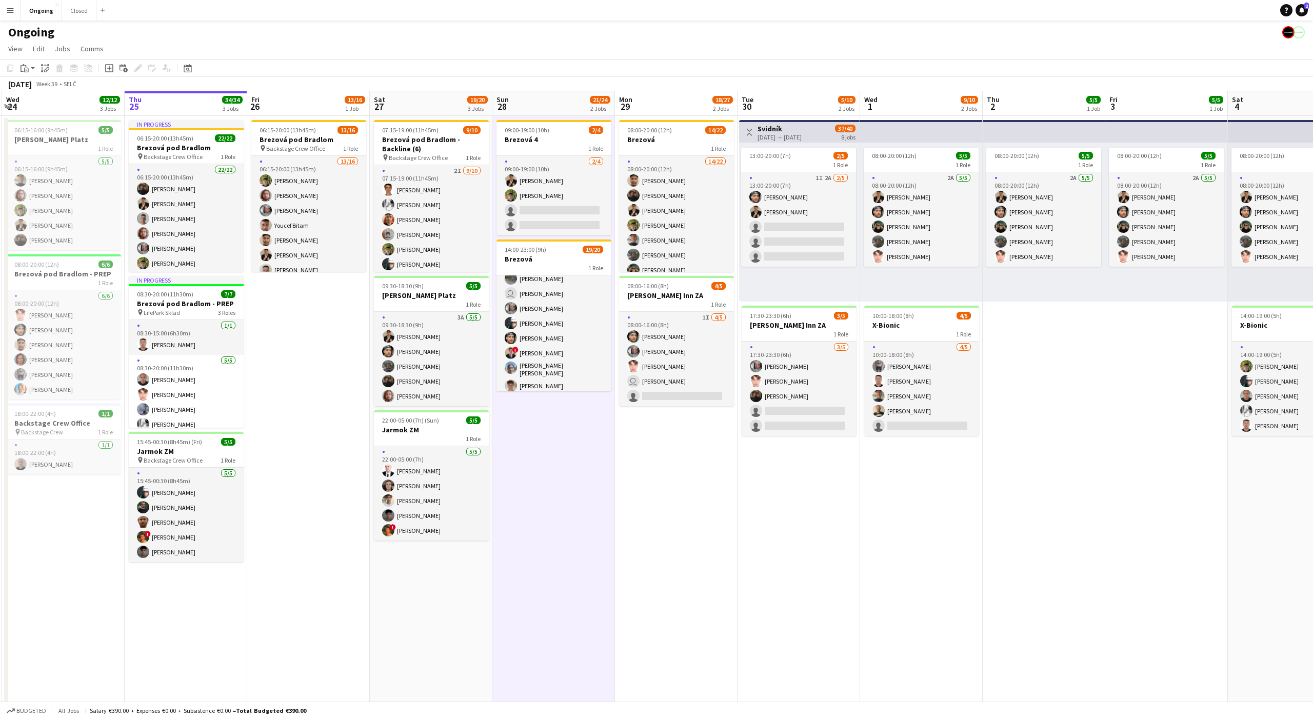
click at [547, 403] on app-date-cell "09:00-19:00 (10h) 2/4 Brezová 4 1 Role [DATE] 09:00-19:00 (10h) [PERSON_NAME] […" at bounding box center [553, 485] width 123 height 738
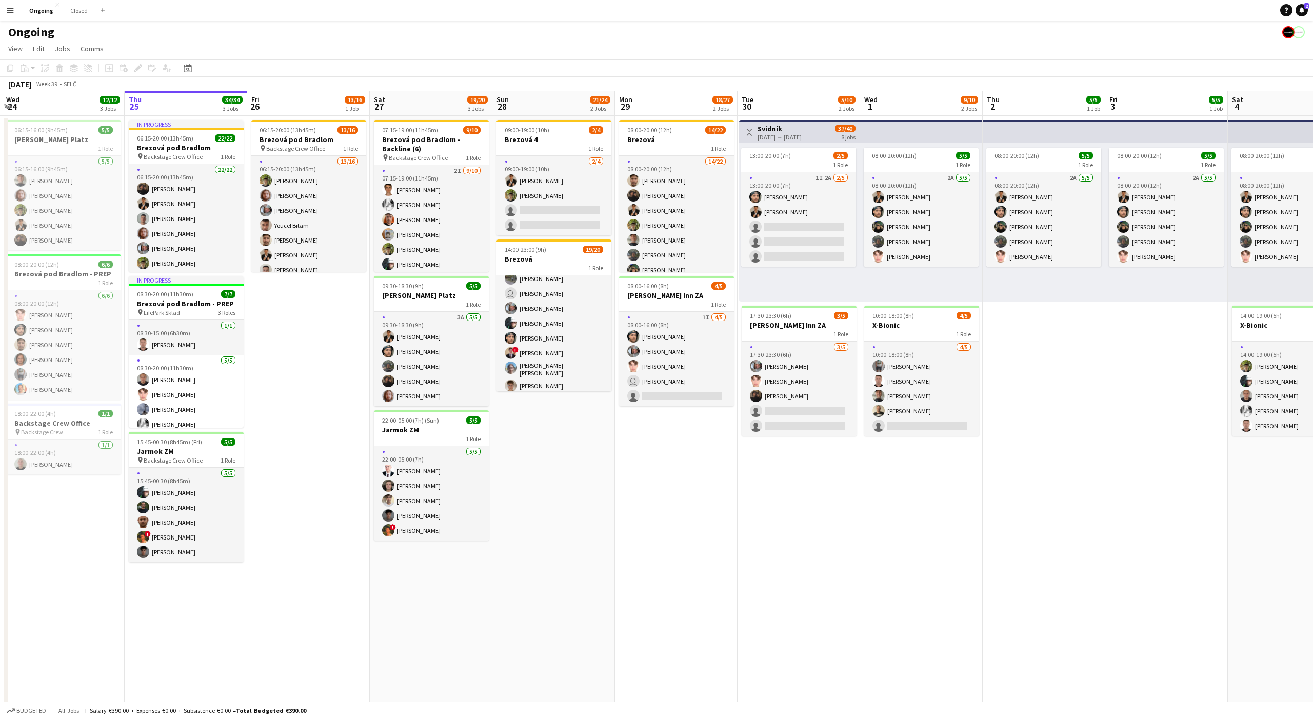
click at [549, 400] on app-date-cell "09:00-19:00 (10h) 2/4 Brezová 4 1 Role [DATE] 09:00-19:00 (10h) [PERSON_NAME] […" at bounding box center [553, 485] width 123 height 738
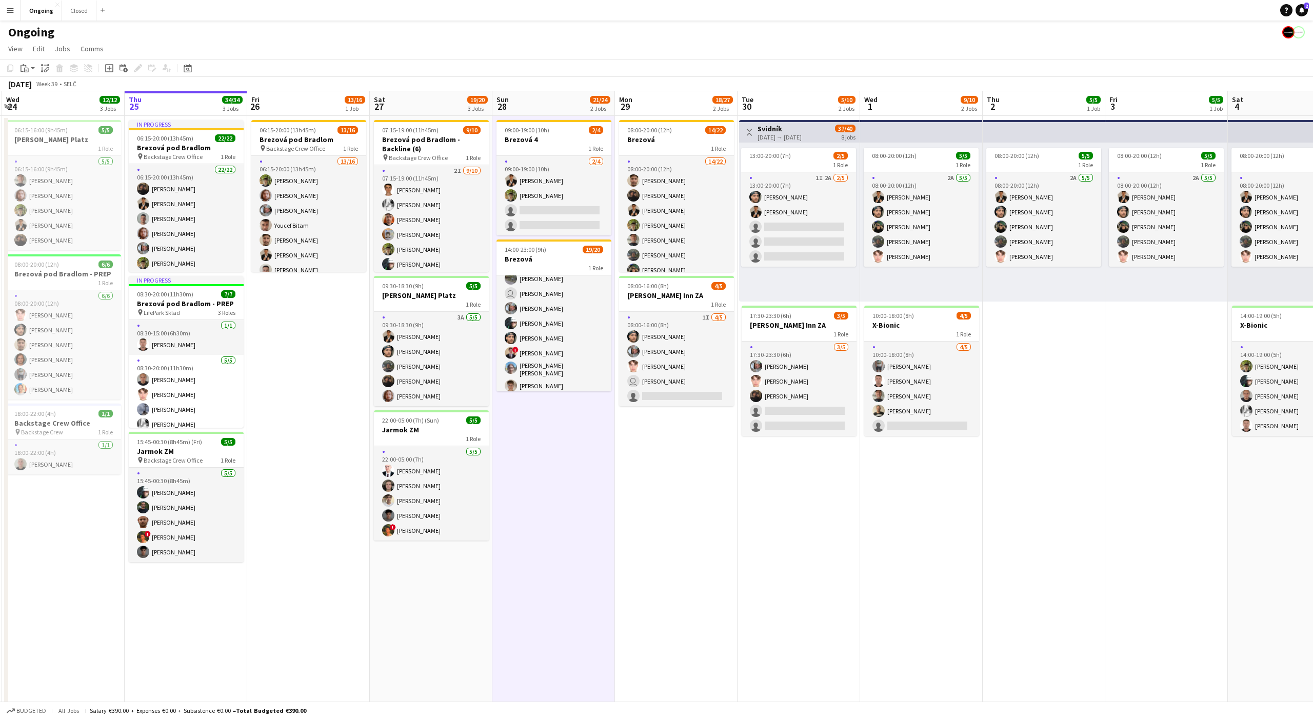
click at [553, 399] on app-date-cell "09:00-19:00 (10h) 2/4 Brezová 4 1 Role [DATE] 09:00-19:00 (10h) [PERSON_NAME] […" at bounding box center [553, 485] width 123 height 738
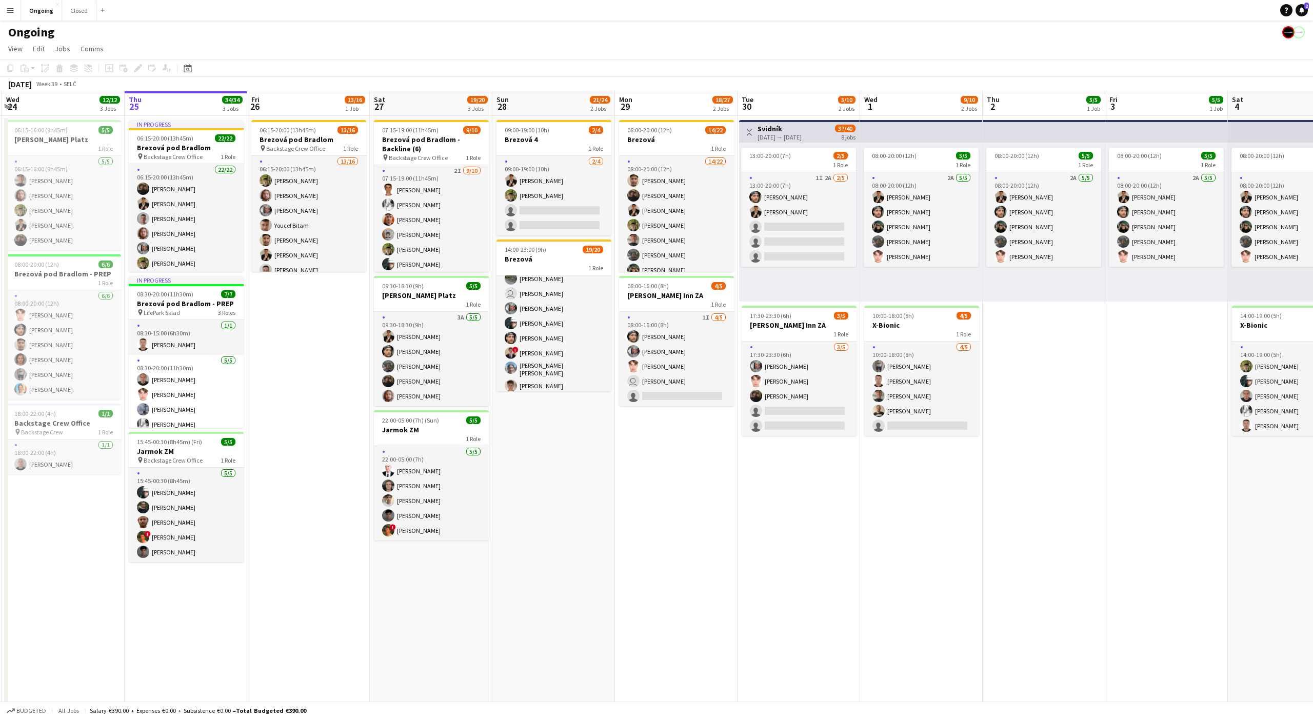
click at [552, 429] on app-date-cell "09:00-19:00 (10h) 2/4 Brezová 4 1 Role [DATE] 09:00-19:00 (10h) [PERSON_NAME] […" at bounding box center [553, 485] width 123 height 738
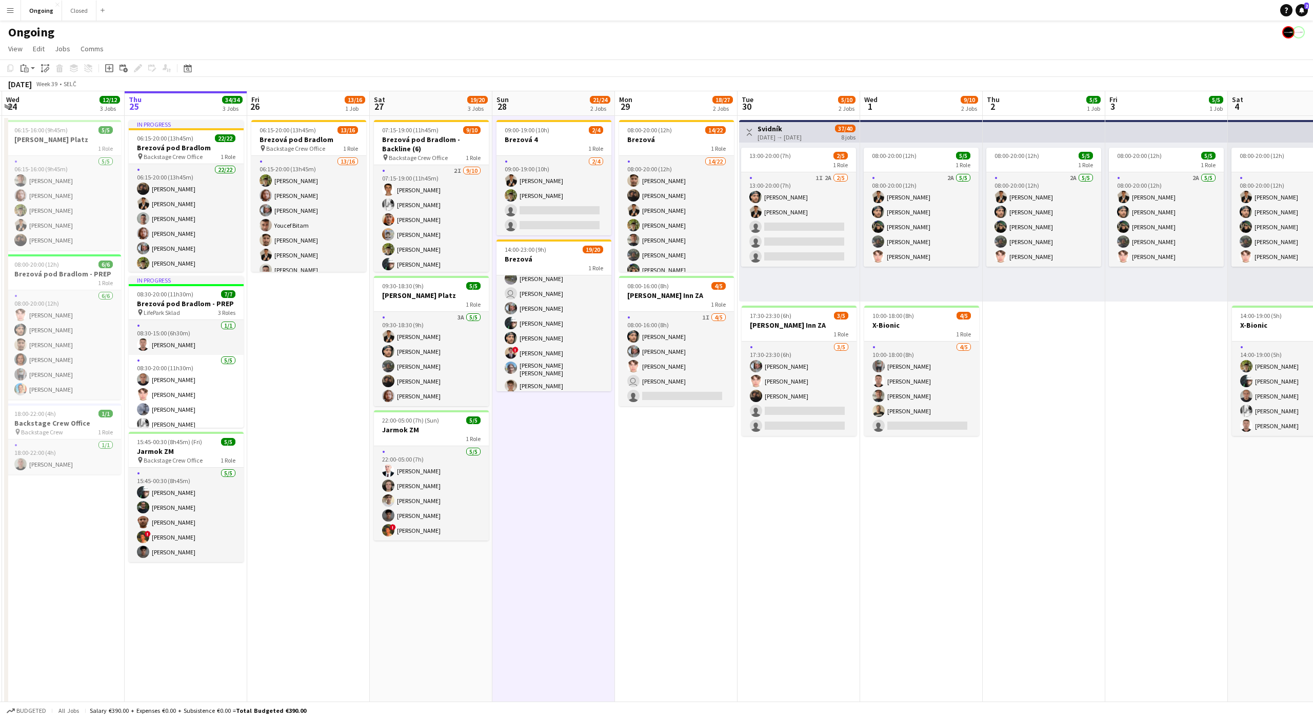
click at [543, 429] on app-date-cell "09:00-19:00 (10h) 2/4 Brezová 4 1 Role [DATE] 09:00-19:00 (10h) [PERSON_NAME] […" at bounding box center [553, 485] width 123 height 738
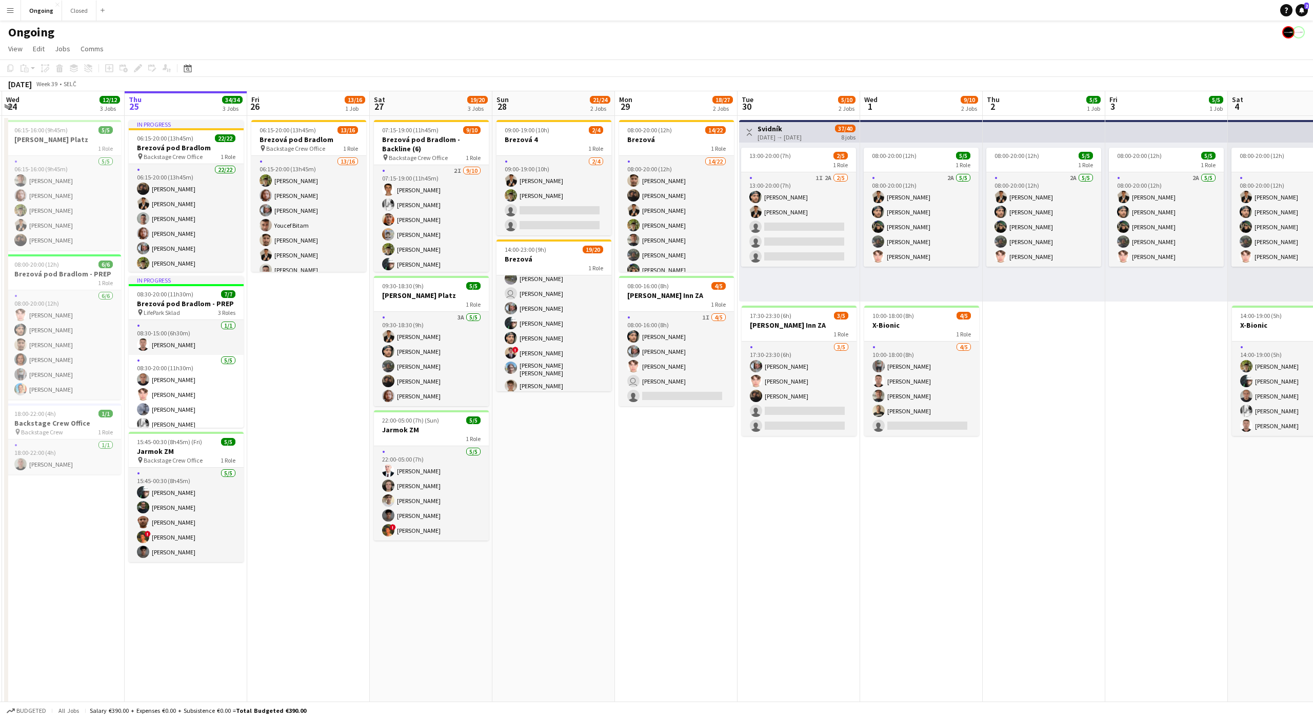
click at [548, 402] on app-date-cell "09:00-19:00 (10h) 2/4 Brezová 4 1 Role [DATE] 09:00-19:00 (10h) [PERSON_NAME] […" at bounding box center [553, 485] width 123 height 738
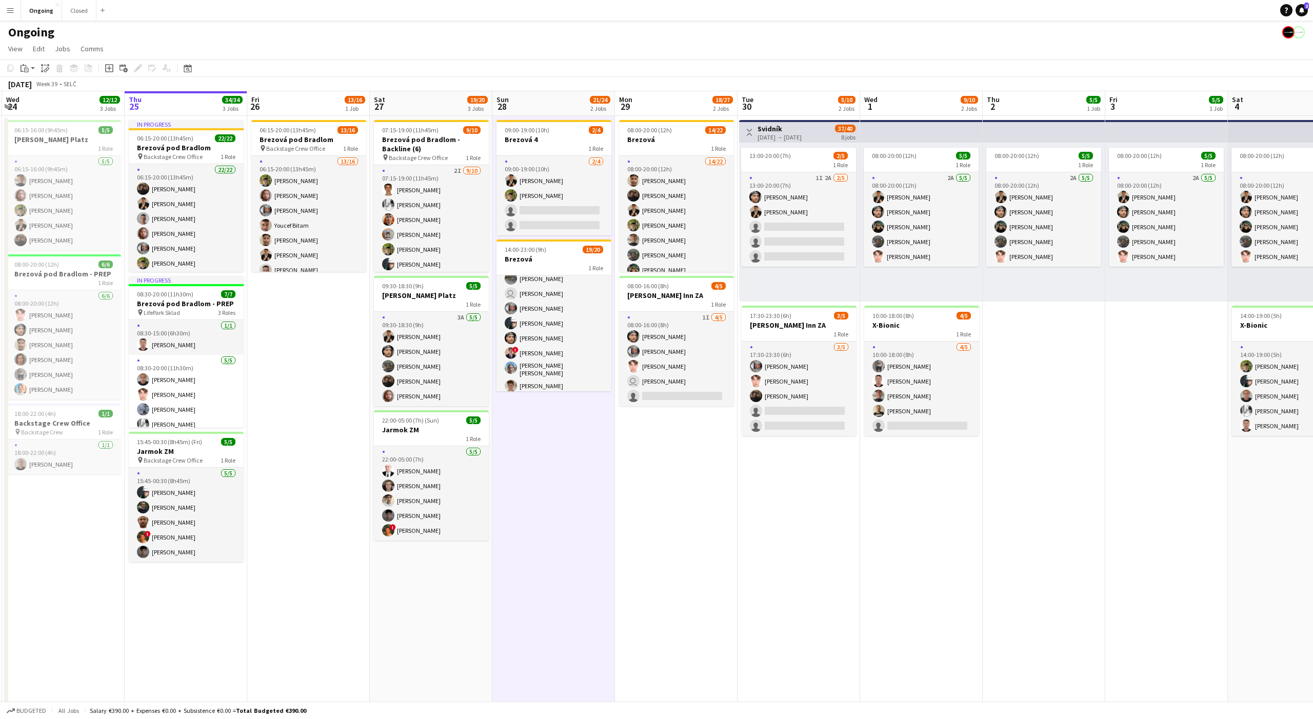
click at [548, 402] on app-date-cell "09:00-19:00 (10h) 2/4 Brezová 4 1 Role [DATE] 09:00-19:00 (10h) [PERSON_NAME] […" at bounding box center [553, 485] width 123 height 738
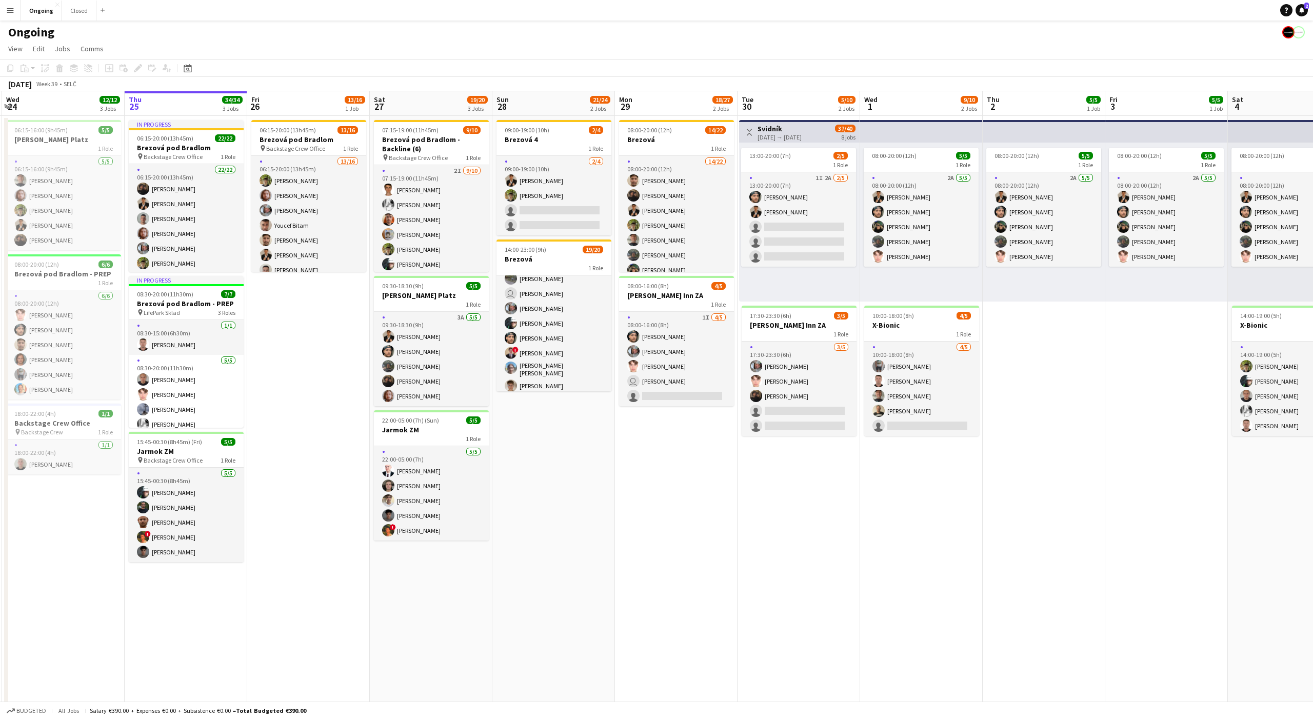
click at [549, 400] on app-date-cell "09:00-19:00 (10h) 2/4 Brezová 4 1 Role [DATE] 09:00-19:00 (10h) [PERSON_NAME] […" at bounding box center [553, 485] width 123 height 738
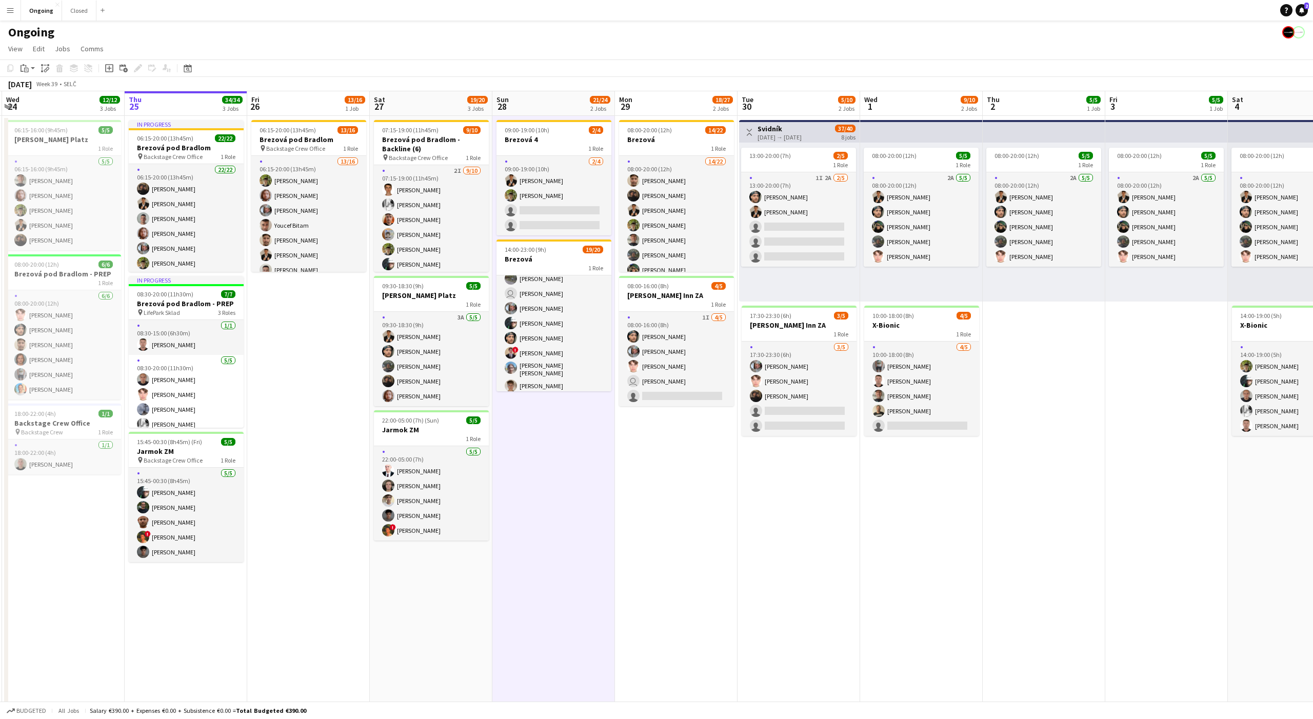
click at [549, 400] on app-date-cell "09:00-19:00 (10h) 2/4 Brezová 4 1 Role [DATE] 09:00-19:00 (10h) [PERSON_NAME] […" at bounding box center [553, 485] width 123 height 738
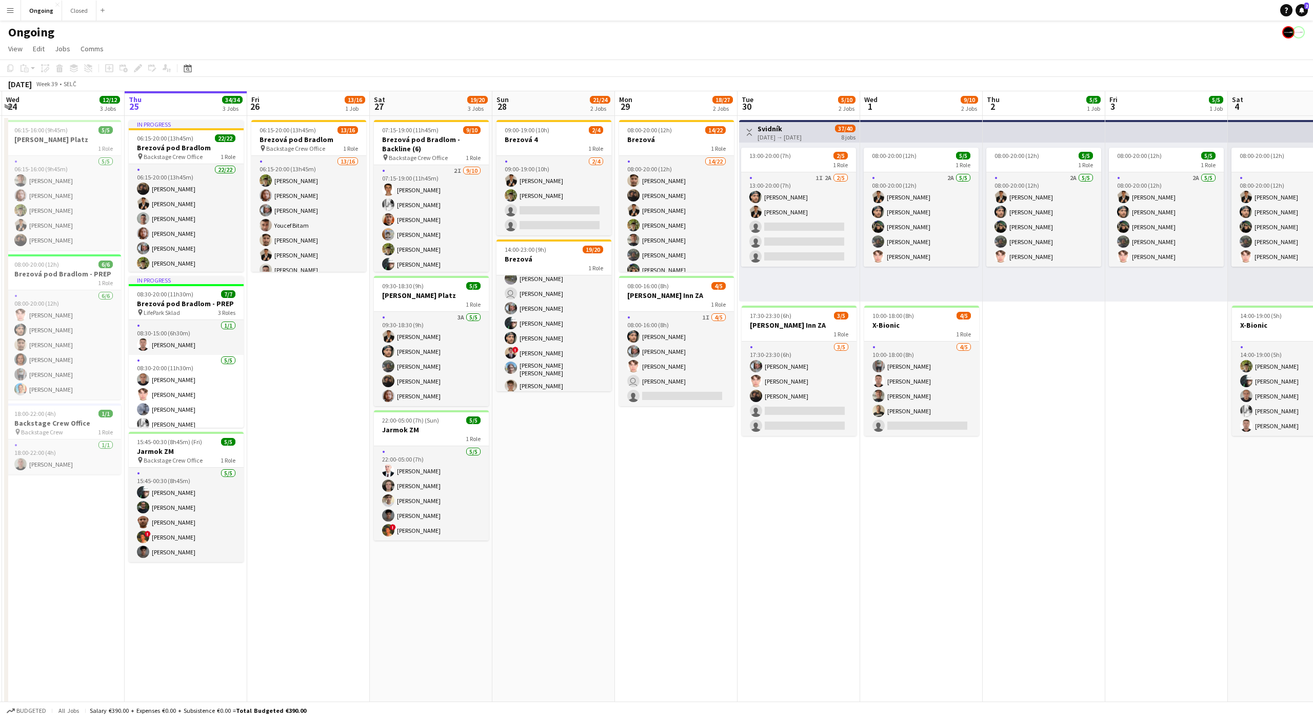
click at [549, 423] on app-date-cell "09:00-19:00 (10h) 2/4 Brezová 4 1 Role [DATE] 09:00-19:00 (10h) [PERSON_NAME] […" at bounding box center [553, 485] width 123 height 738
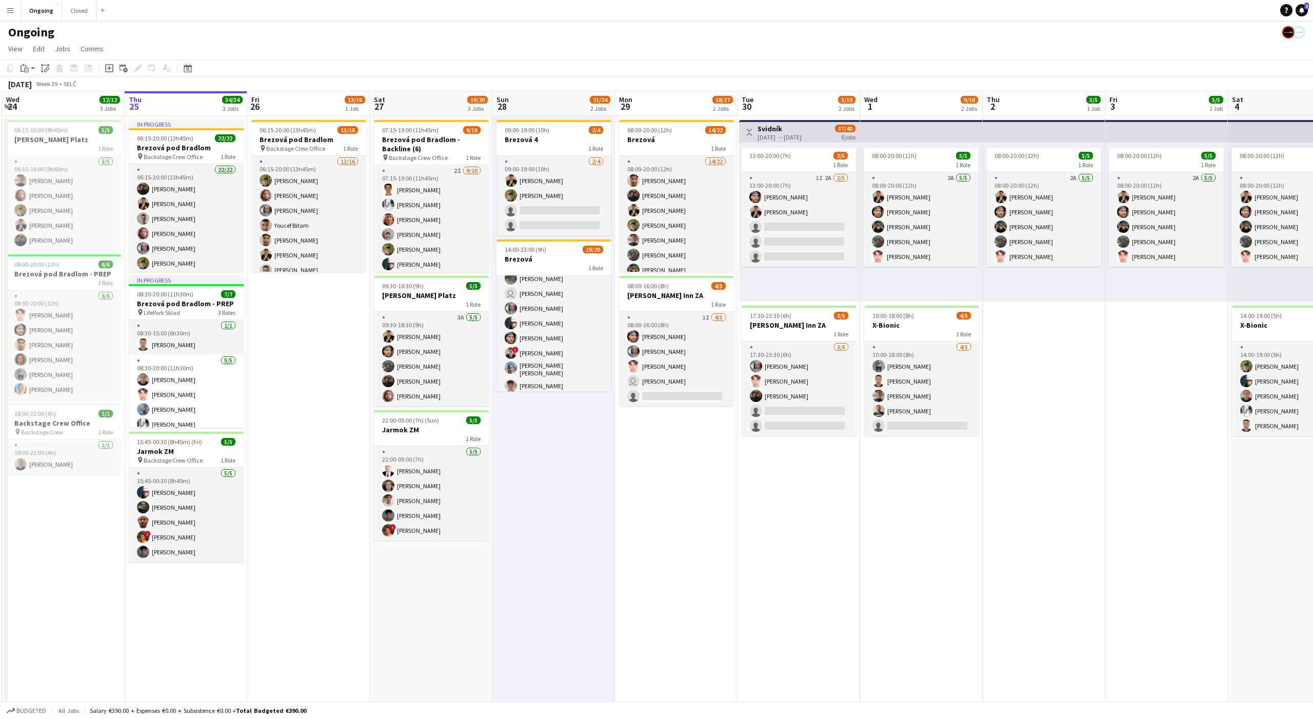
click at [549, 428] on app-date-cell "09:00-19:00 (10h) 2/4 Brezová 4 1 Role [DATE] 09:00-19:00 (10h) [PERSON_NAME] […" at bounding box center [553, 485] width 123 height 738
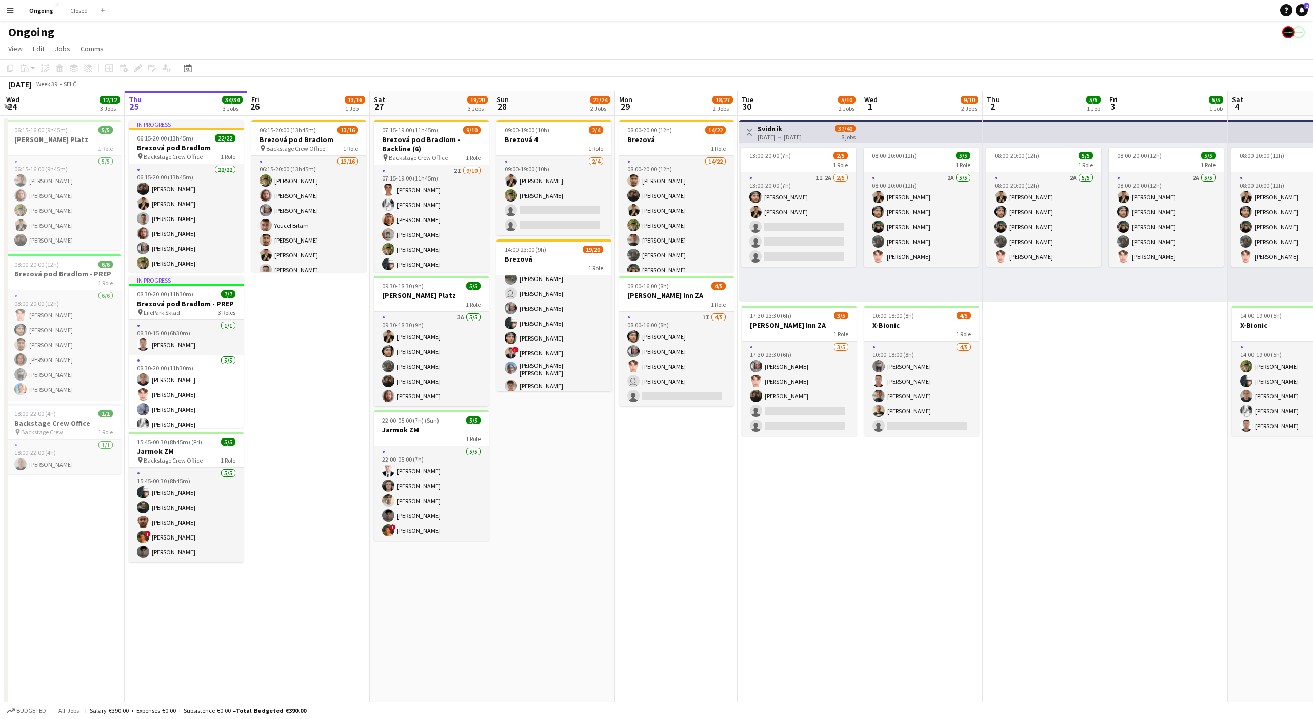
click at [548, 402] on app-date-cell "09:00-19:00 (10h) 2/4 Brezová 4 1 Role [DATE] 09:00-19:00 (10h) [PERSON_NAME] […" at bounding box center [553, 485] width 123 height 738
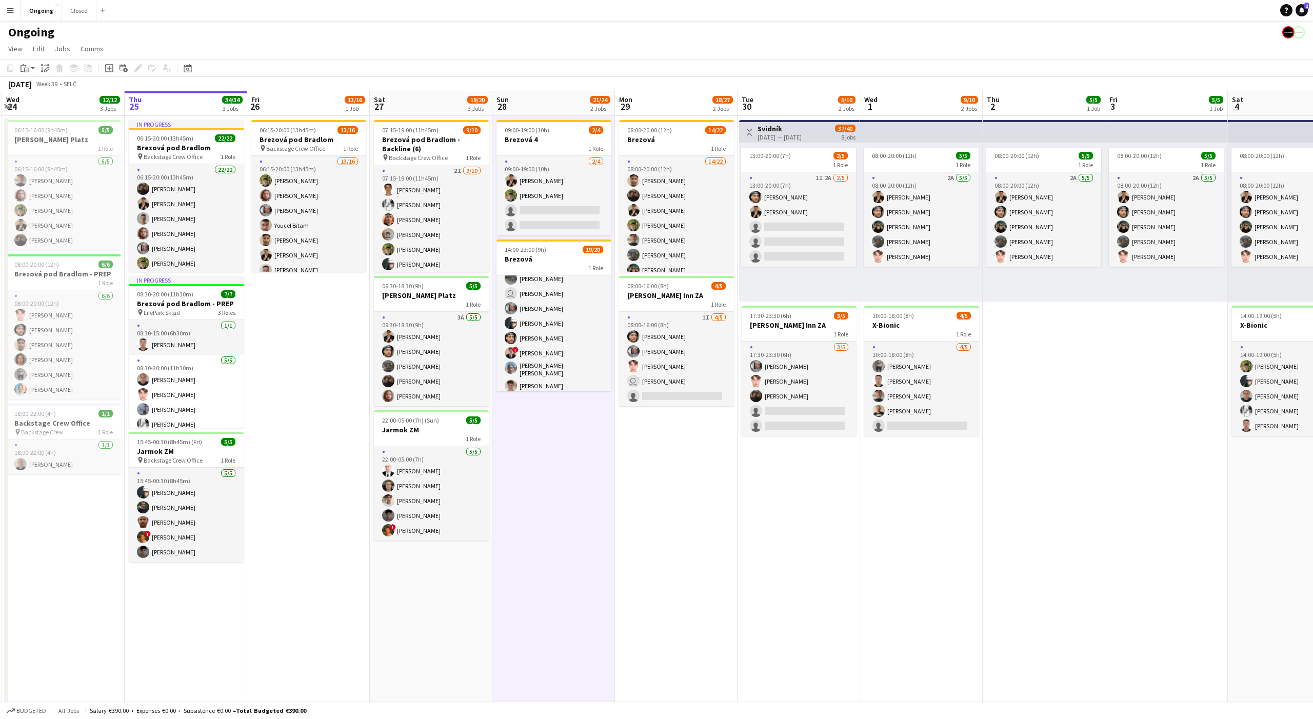
click at [550, 400] on app-date-cell "09:00-19:00 (10h) 2/4 Brezová 4 1 Role [DATE] 09:00-19:00 (10h) [PERSON_NAME] […" at bounding box center [553, 485] width 123 height 738
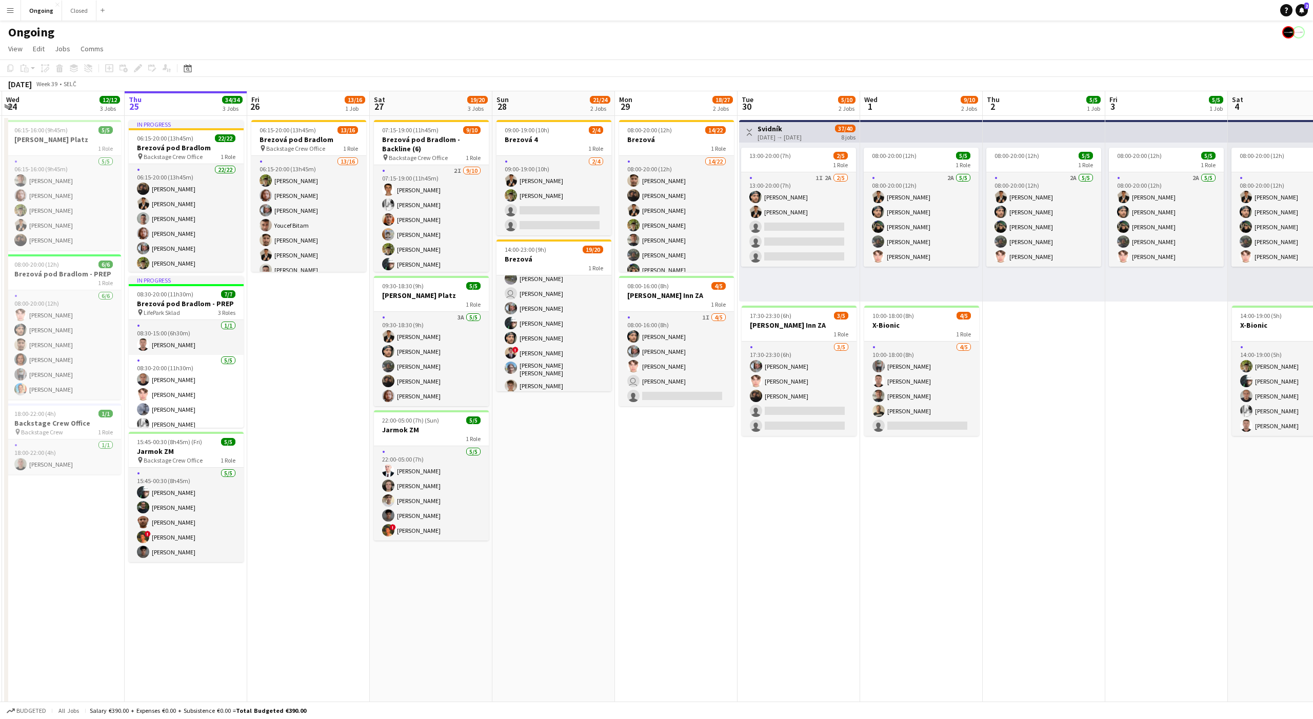
click at [550, 400] on app-date-cell "09:00-19:00 (10h) 2/4 Brezová 4 1 Role [DATE] 09:00-19:00 (10h) [PERSON_NAME] […" at bounding box center [553, 485] width 123 height 738
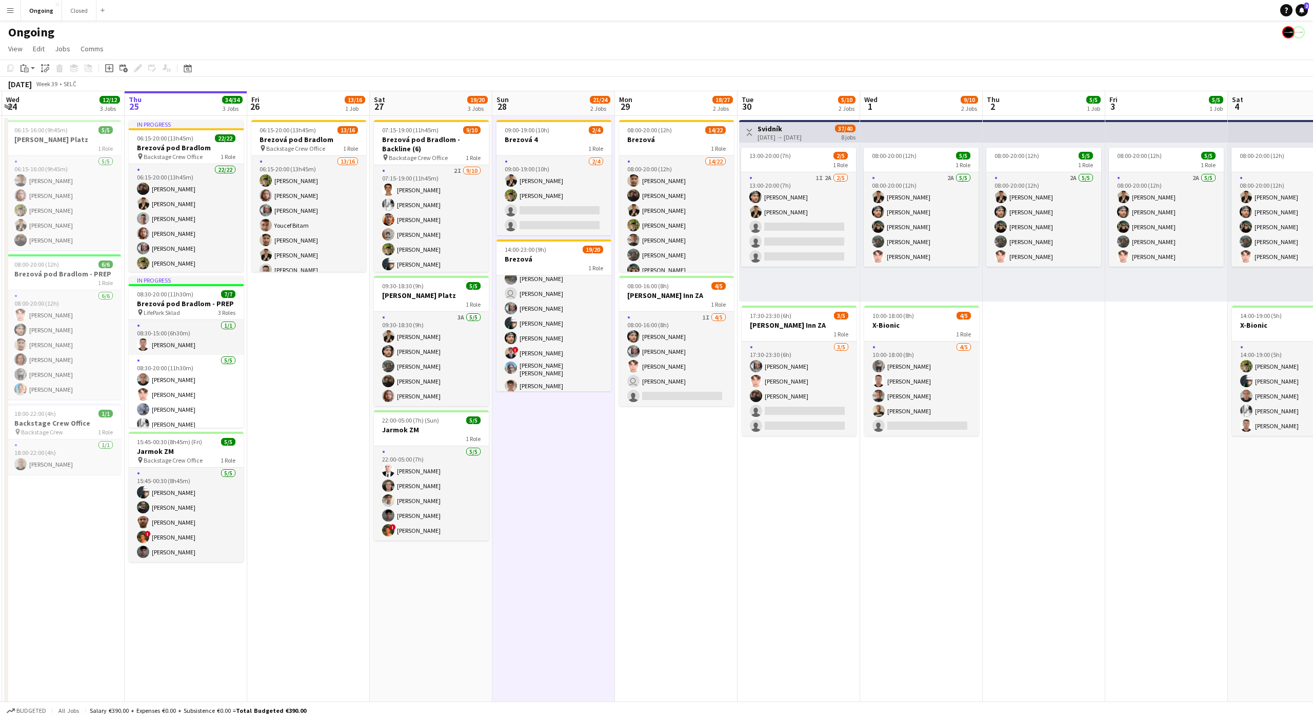
click at [550, 398] on app-date-cell "09:00-19:00 (10h) 2/4 Brezová 4 1 Role [DATE] 09:00-19:00 (10h) [PERSON_NAME] […" at bounding box center [553, 485] width 123 height 738
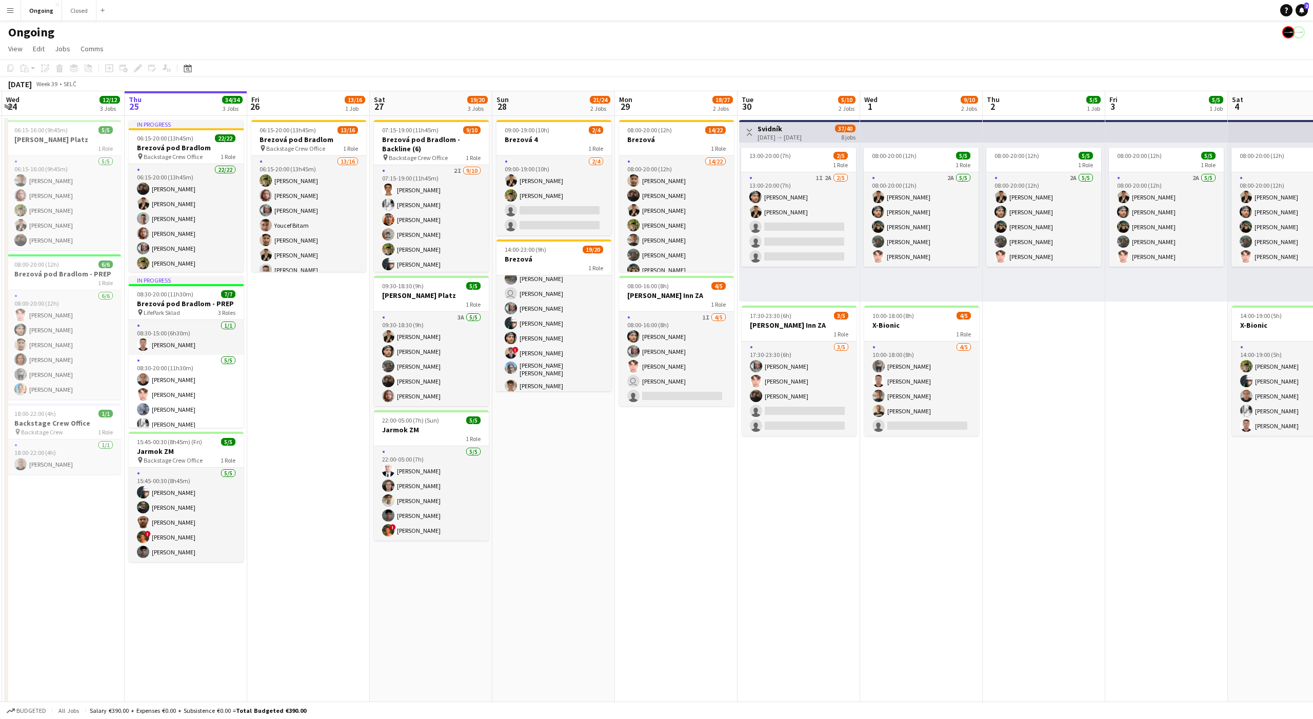
click at [547, 424] on app-date-cell "09:00-19:00 (10h) 2/4 Brezová 4 1 Role [DATE] 09:00-19:00 (10h) [PERSON_NAME] […" at bounding box center [553, 485] width 123 height 738
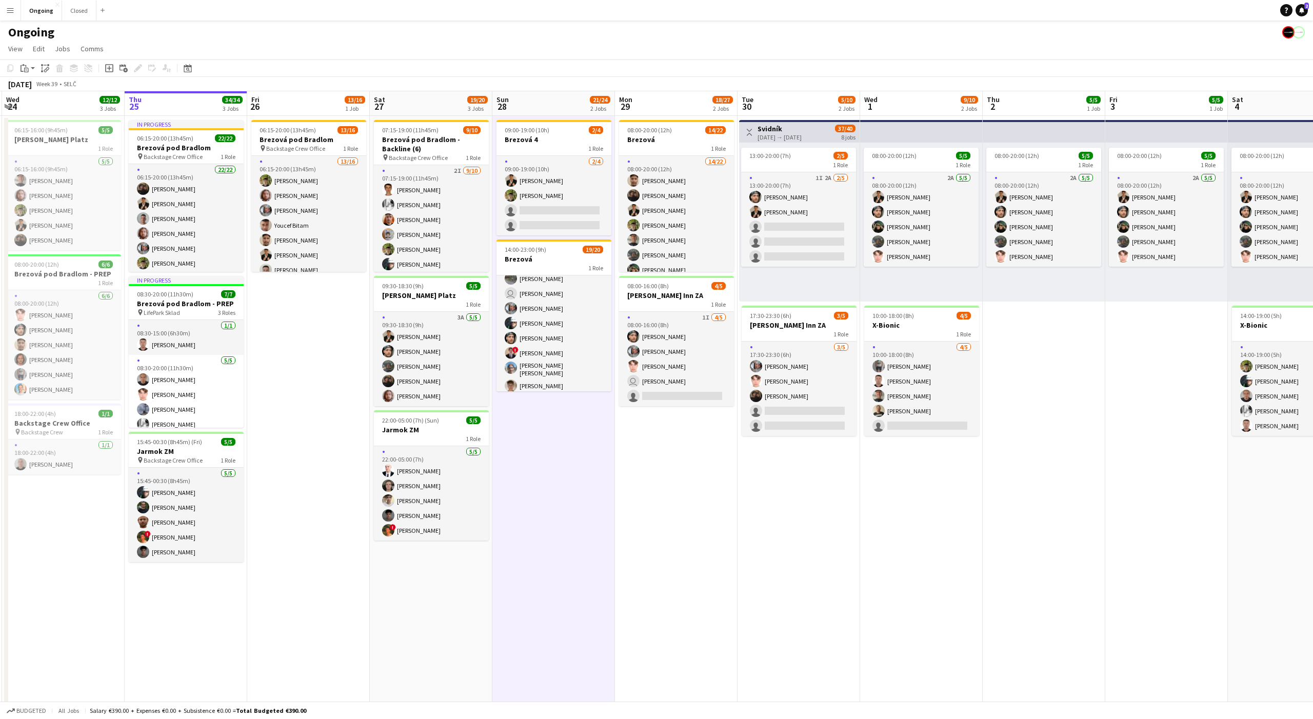
click at [546, 424] on app-date-cell "09:00-19:00 (10h) 2/4 Brezová 4 1 Role [DATE] 09:00-19:00 (10h) [PERSON_NAME] […" at bounding box center [553, 485] width 123 height 738
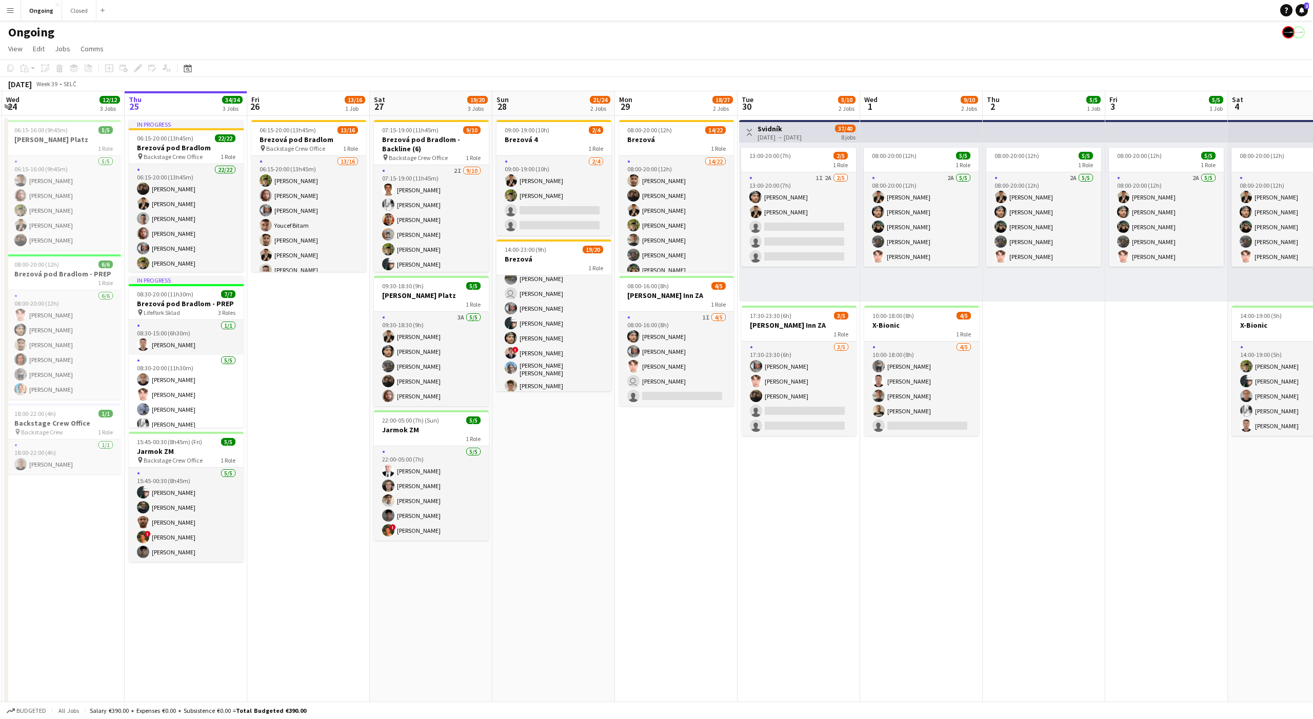
click at [1161, 42] on app-page-menu "View Day view expanded Day view collapsed Month view Date picker Jump to [DATE]…" at bounding box center [656, 49] width 1313 height 19
click at [658, 44] on app-page-menu "View Day view expanded Day view collapsed Month view Date picker Jump to [DATE]…" at bounding box center [656, 49] width 1313 height 19
click at [547, 400] on app-date-cell "09:00-19:00 (10h) 2/4 Brezová 4 1 Role [DATE] 09:00-19:00 (10h) [PERSON_NAME] […" at bounding box center [553, 485] width 123 height 738
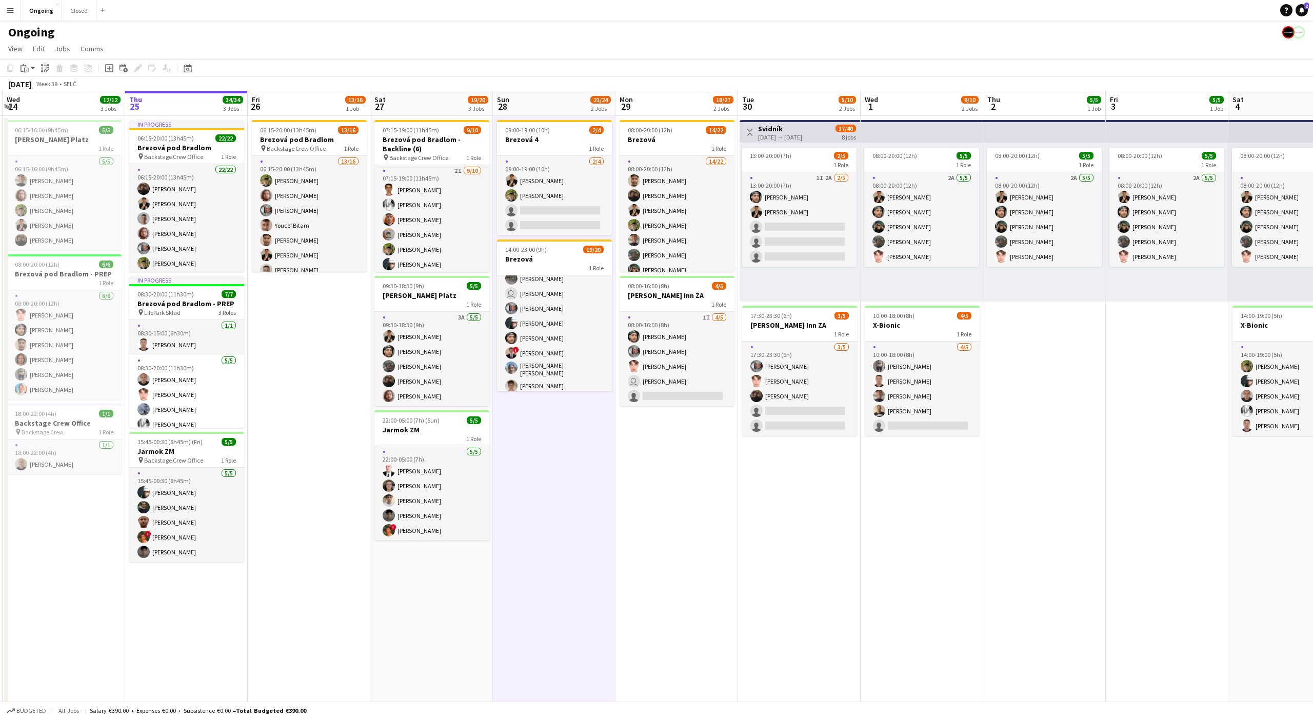
click at [547, 400] on app-date-cell "09:00-19:00 (10h) 2/4 Brezová 4 1 Role [DATE] 09:00-19:00 (10h) [PERSON_NAME] […" at bounding box center [554, 485] width 123 height 738
